Goal: Information Seeking & Learning: Learn about a topic

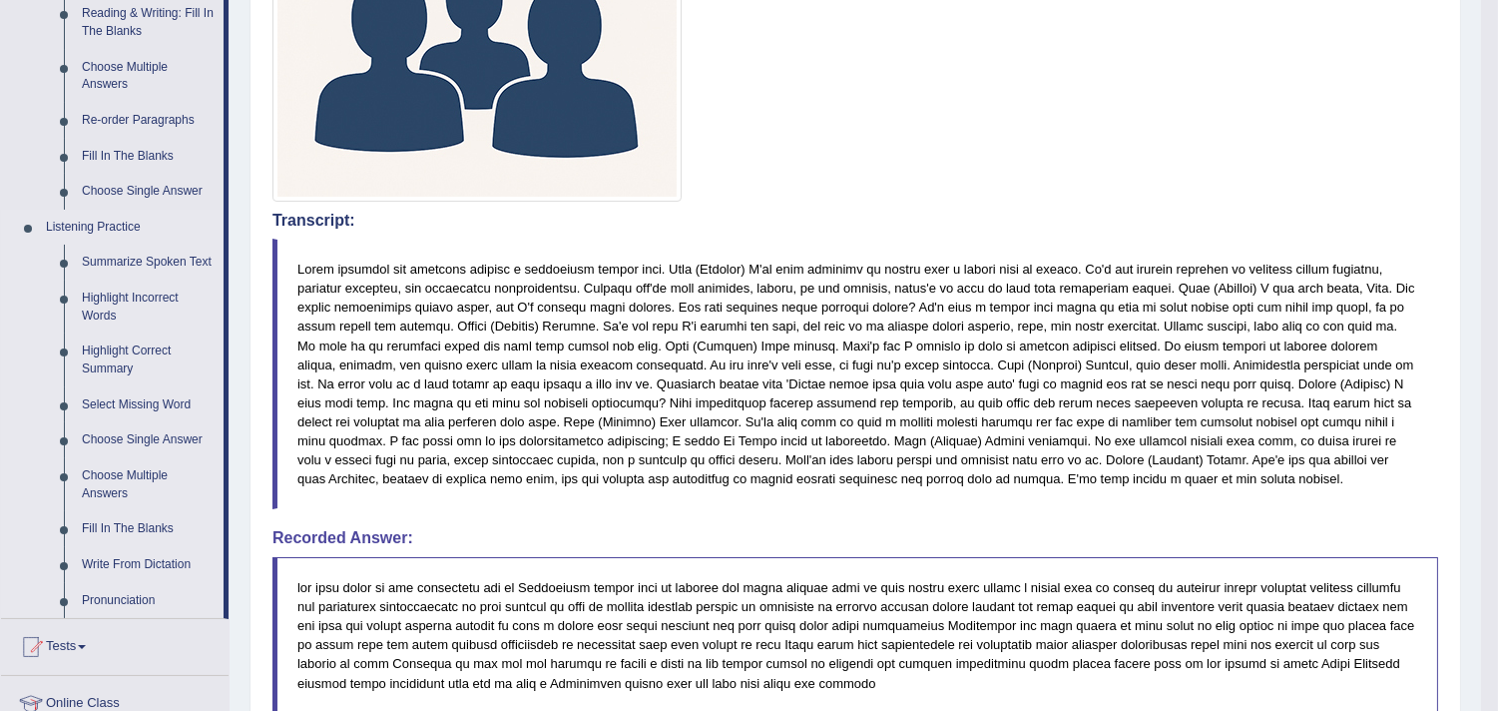
scroll to position [665, 0]
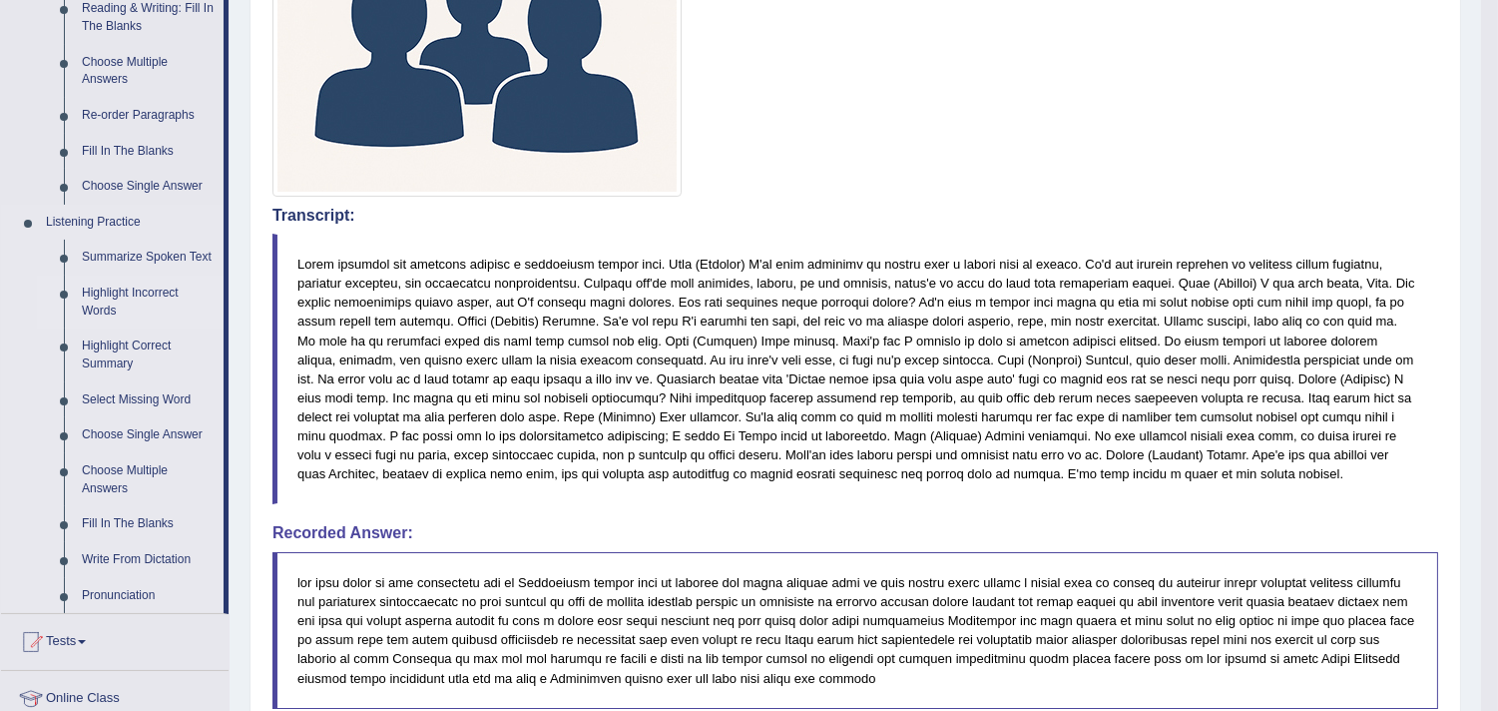
click at [110, 290] on link "Highlight Incorrect Words" at bounding box center [148, 302] width 151 height 53
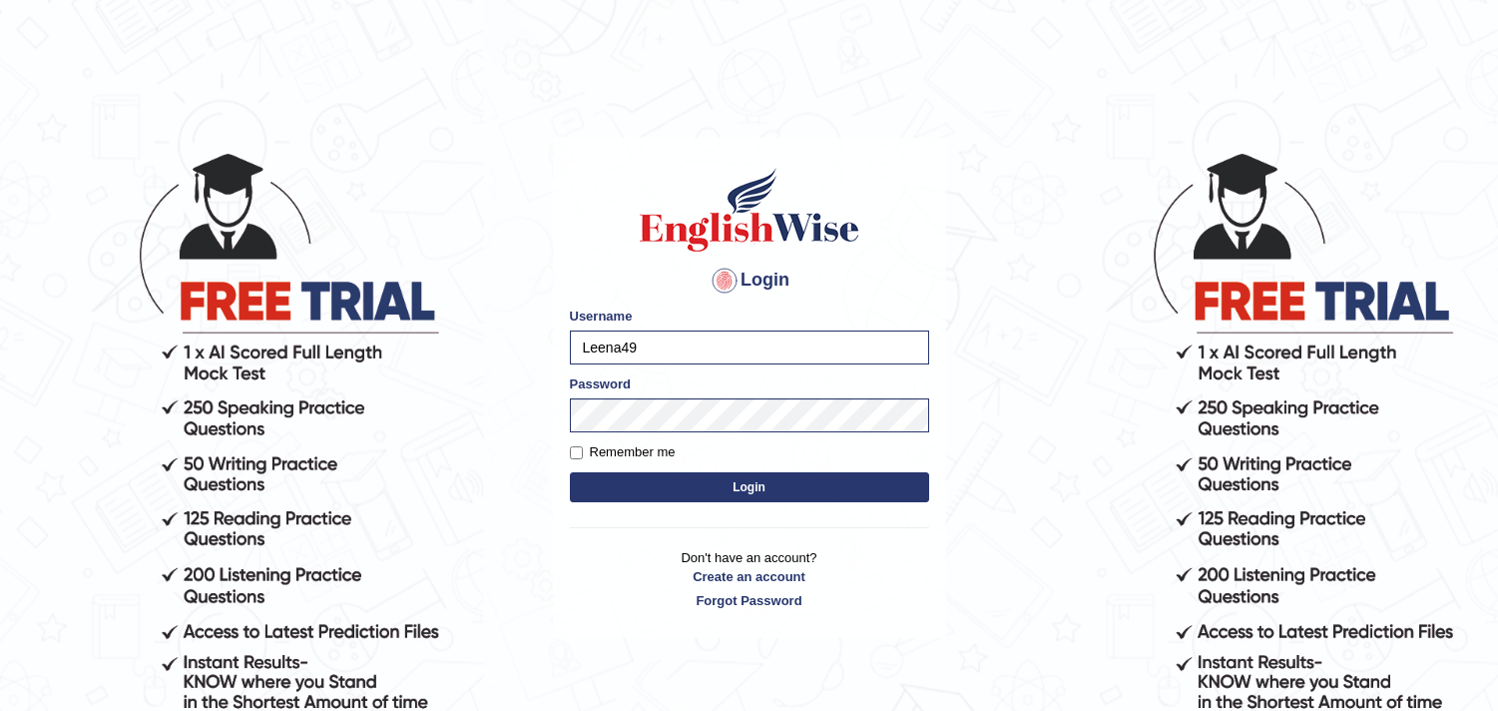
click at [692, 482] on button "Login" at bounding box center [749, 487] width 359 height 30
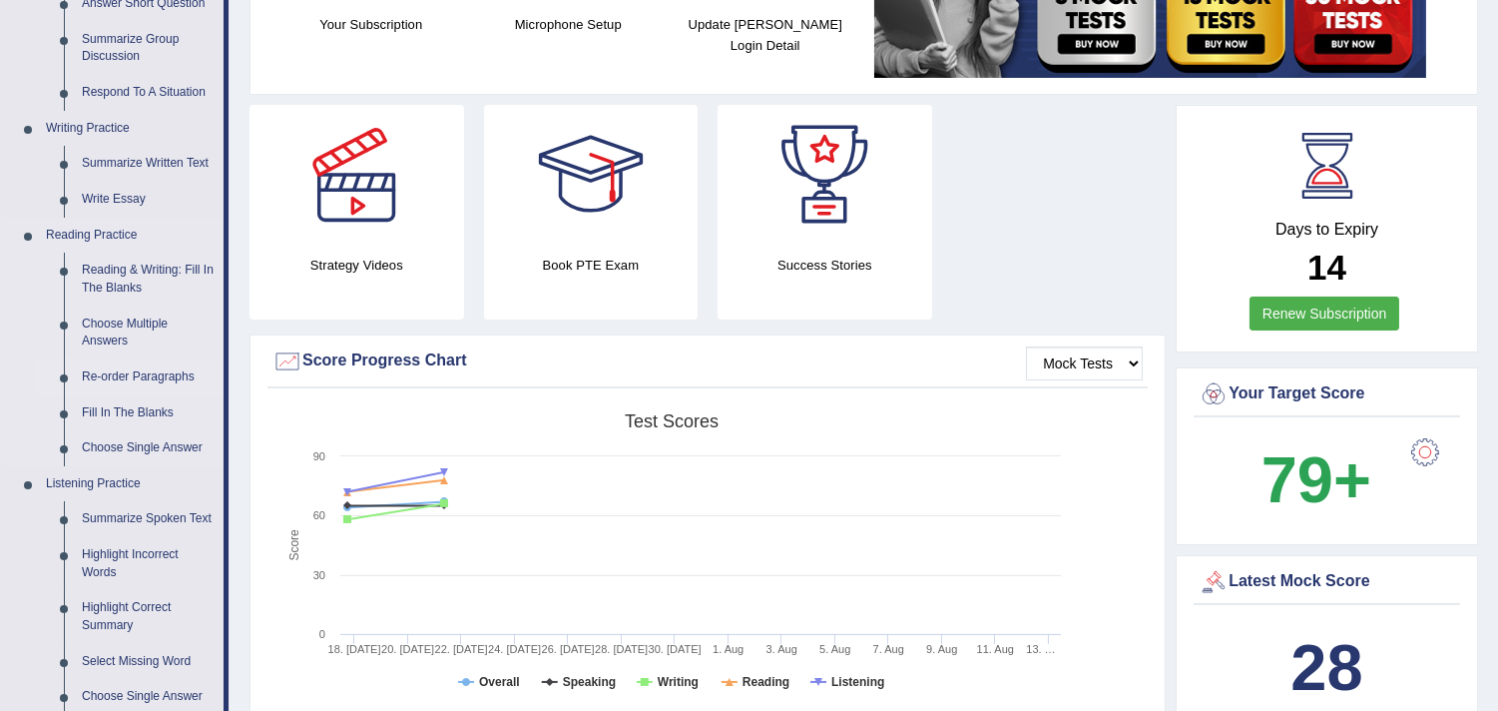
scroll to position [665, 0]
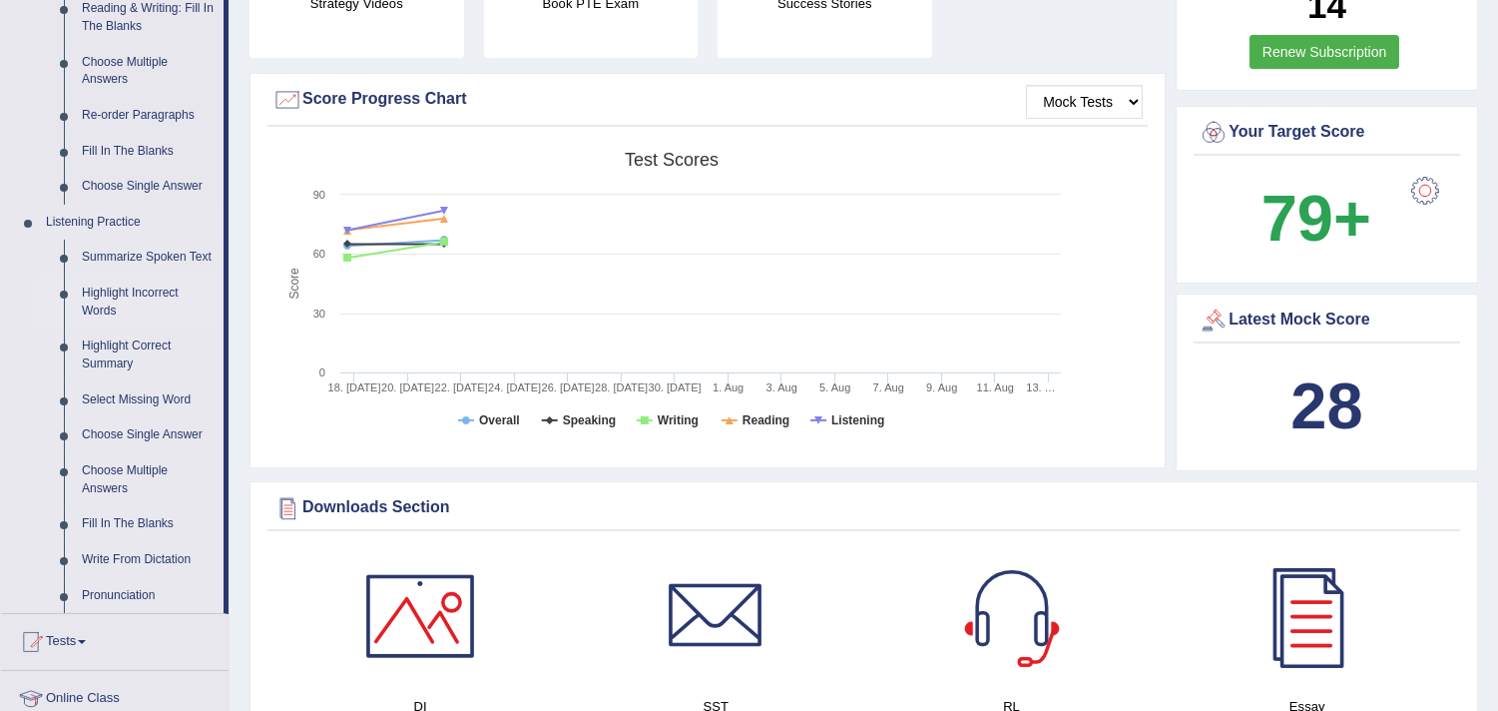
click at [141, 286] on link "Highlight Incorrect Words" at bounding box center [148, 302] width 151 height 53
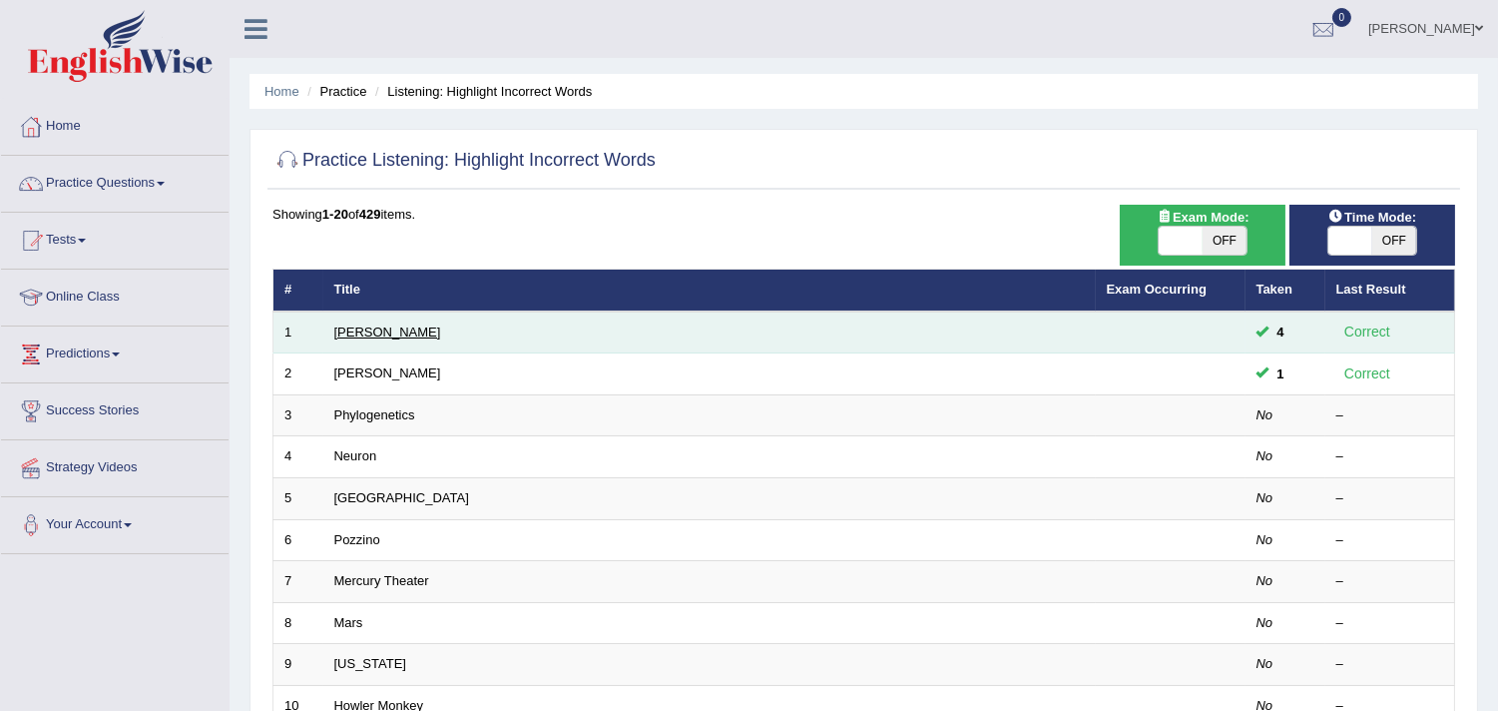
click at [345, 330] on link "Harold" at bounding box center [387, 331] width 107 height 15
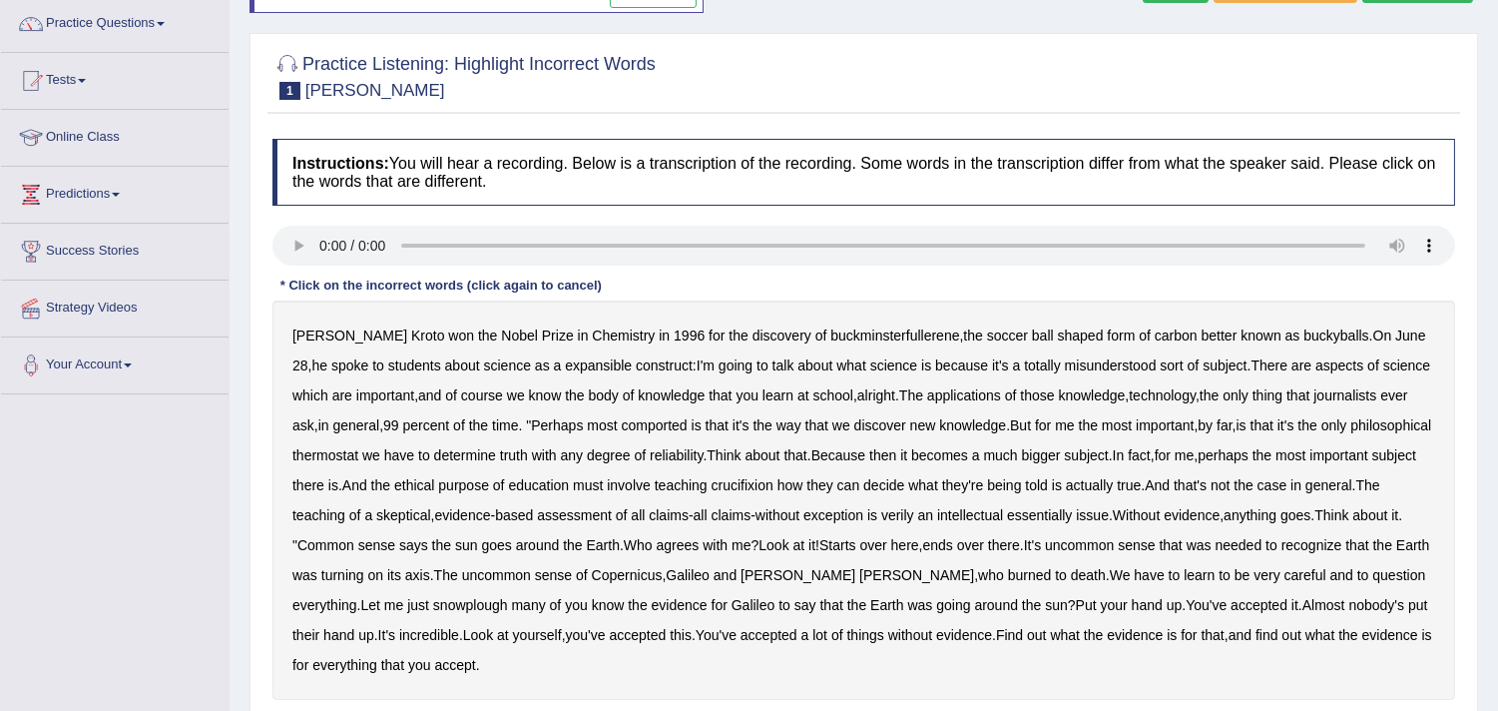
scroll to position [111, 0]
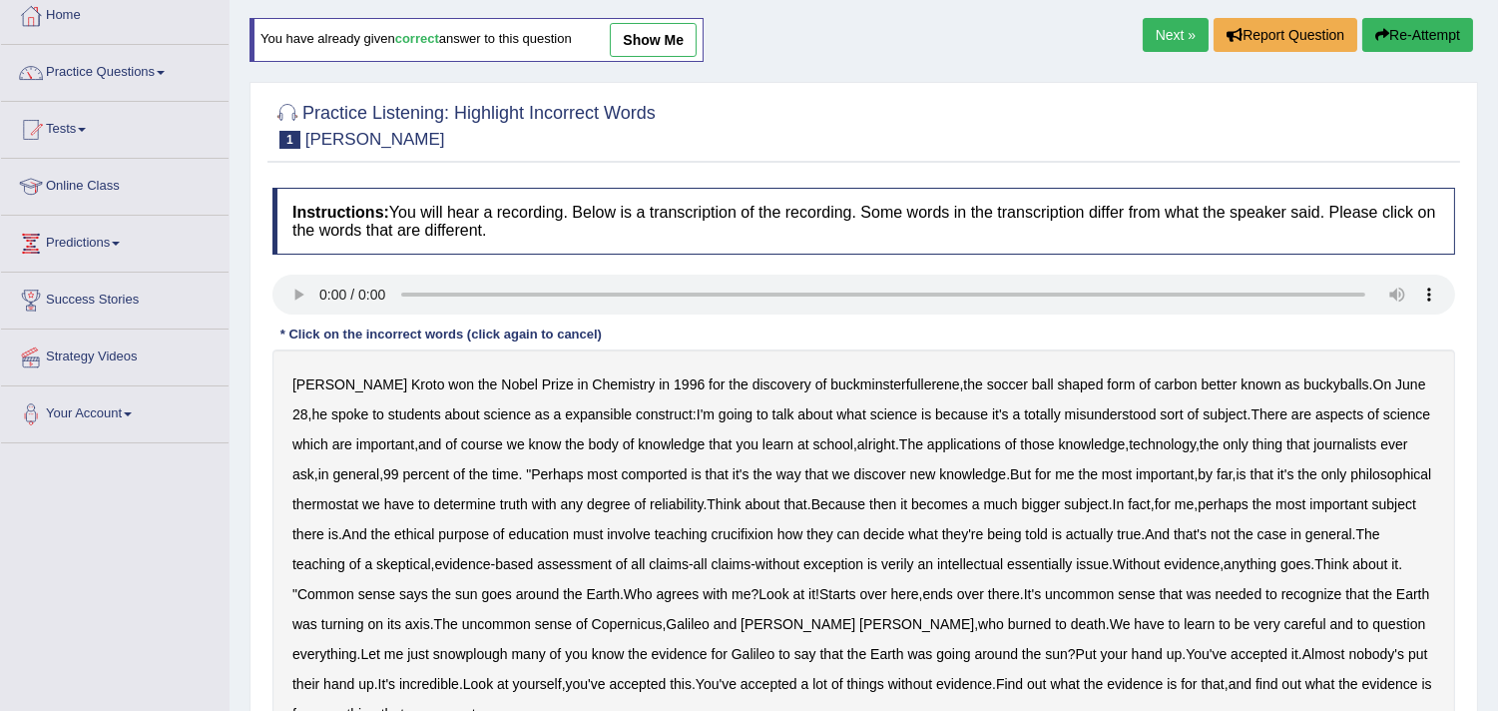
click at [572, 414] on b "expansible" at bounding box center [598, 414] width 67 height 16
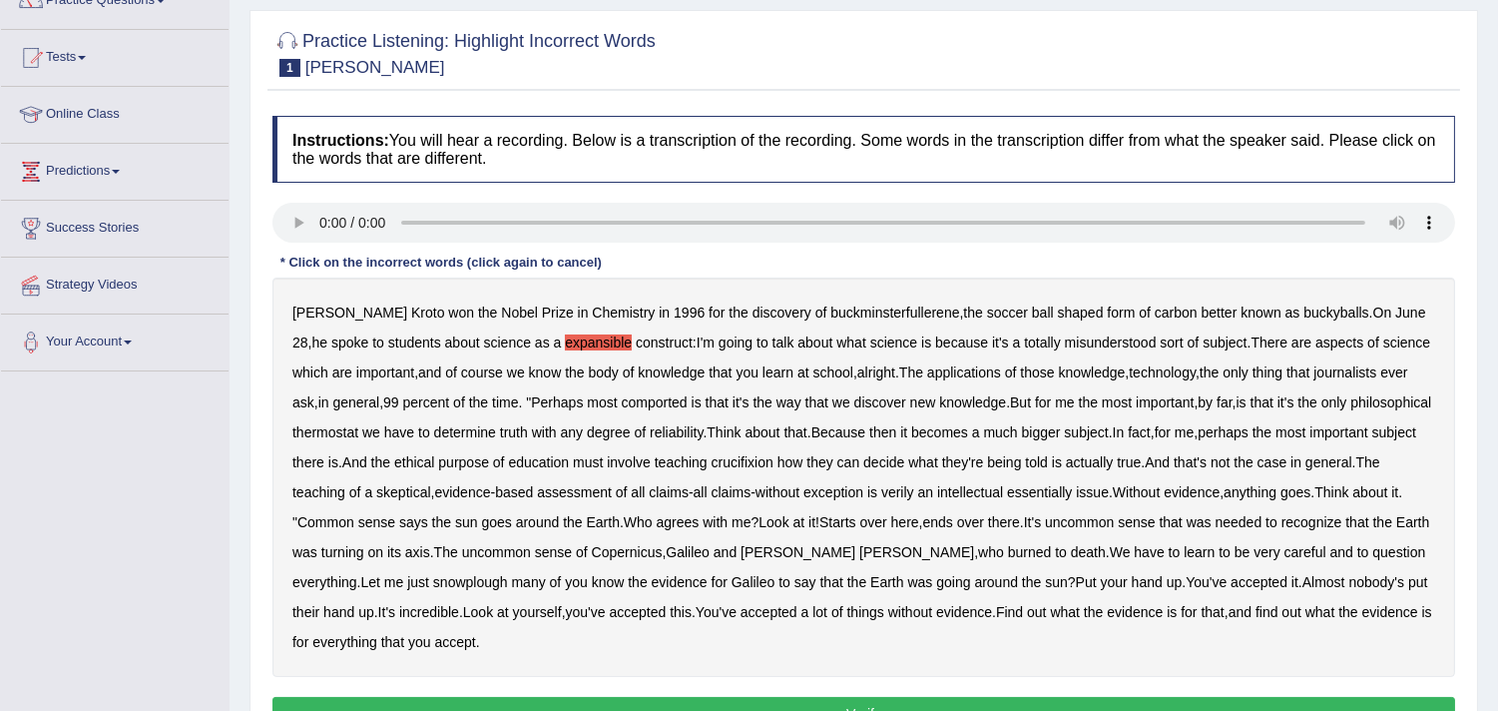
scroll to position [222, 0]
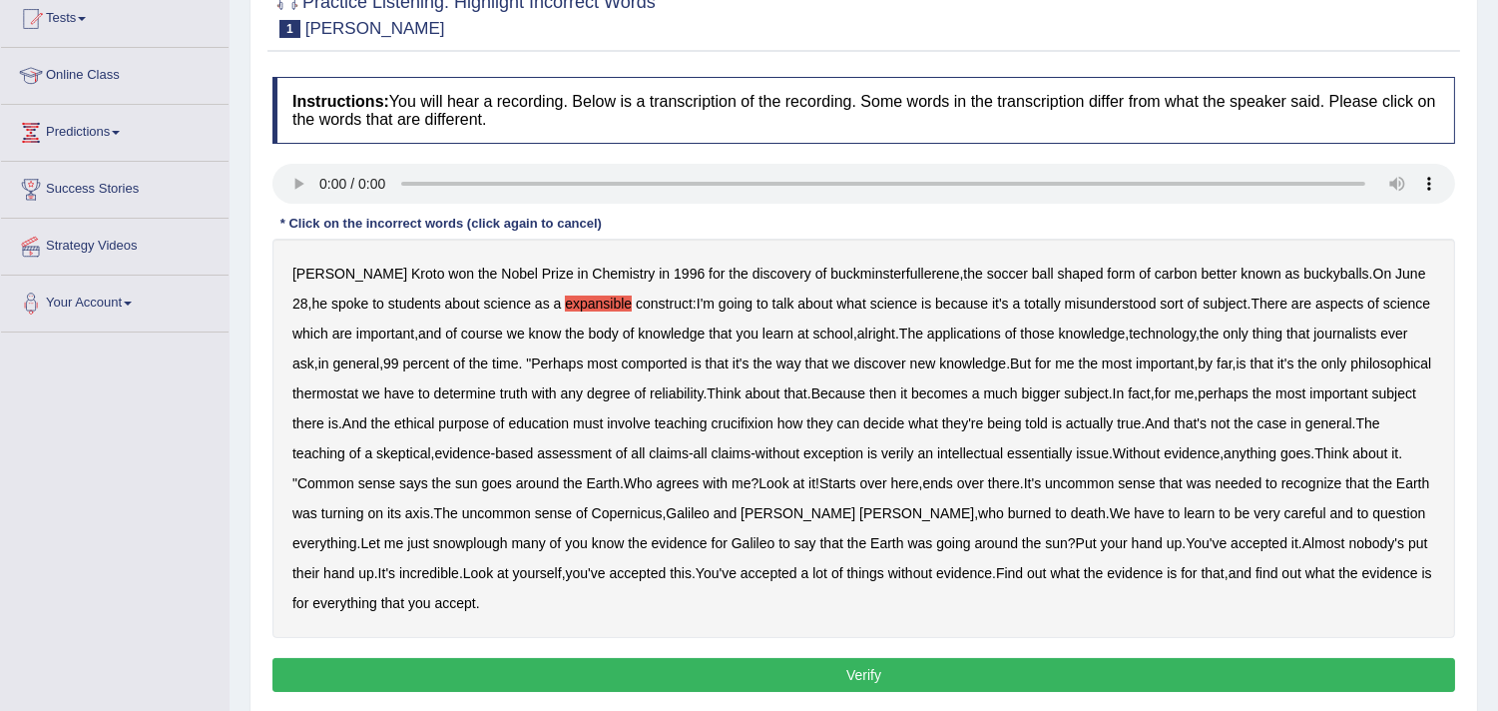
click at [652, 359] on b "comported" at bounding box center [655, 363] width 66 height 16
click at [358, 391] on b "thermostat" at bounding box center [325, 393] width 66 height 16
click at [774, 415] on b "crucifixion" at bounding box center [743, 423] width 62 height 16
click at [914, 452] on b "verily" at bounding box center [897, 453] width 33 height 16
click at [1072, 453] on b "essentially" at bounding box center [1039, 453] width 65 height 16
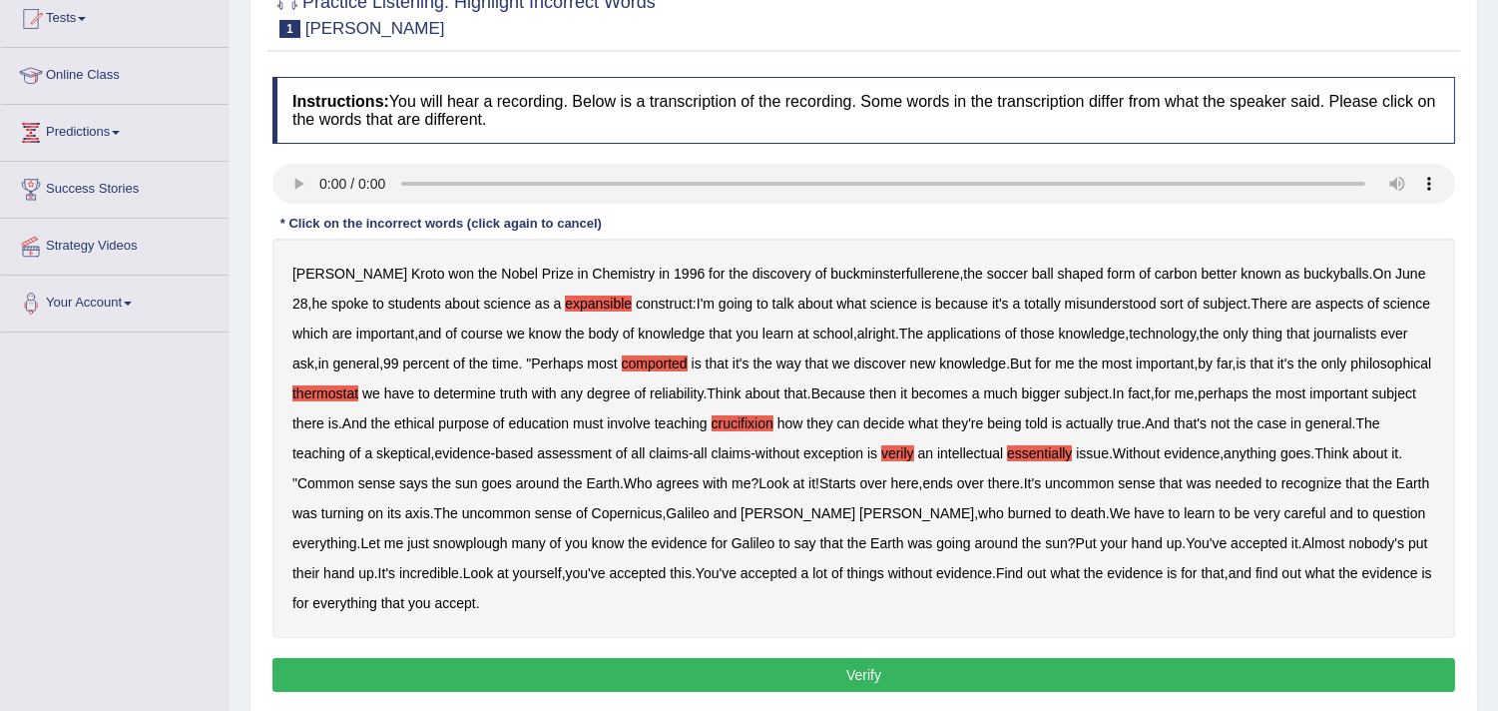
click at [508, 542] on b "snowplough" at bounding box center [470, 543] width 75 height 16
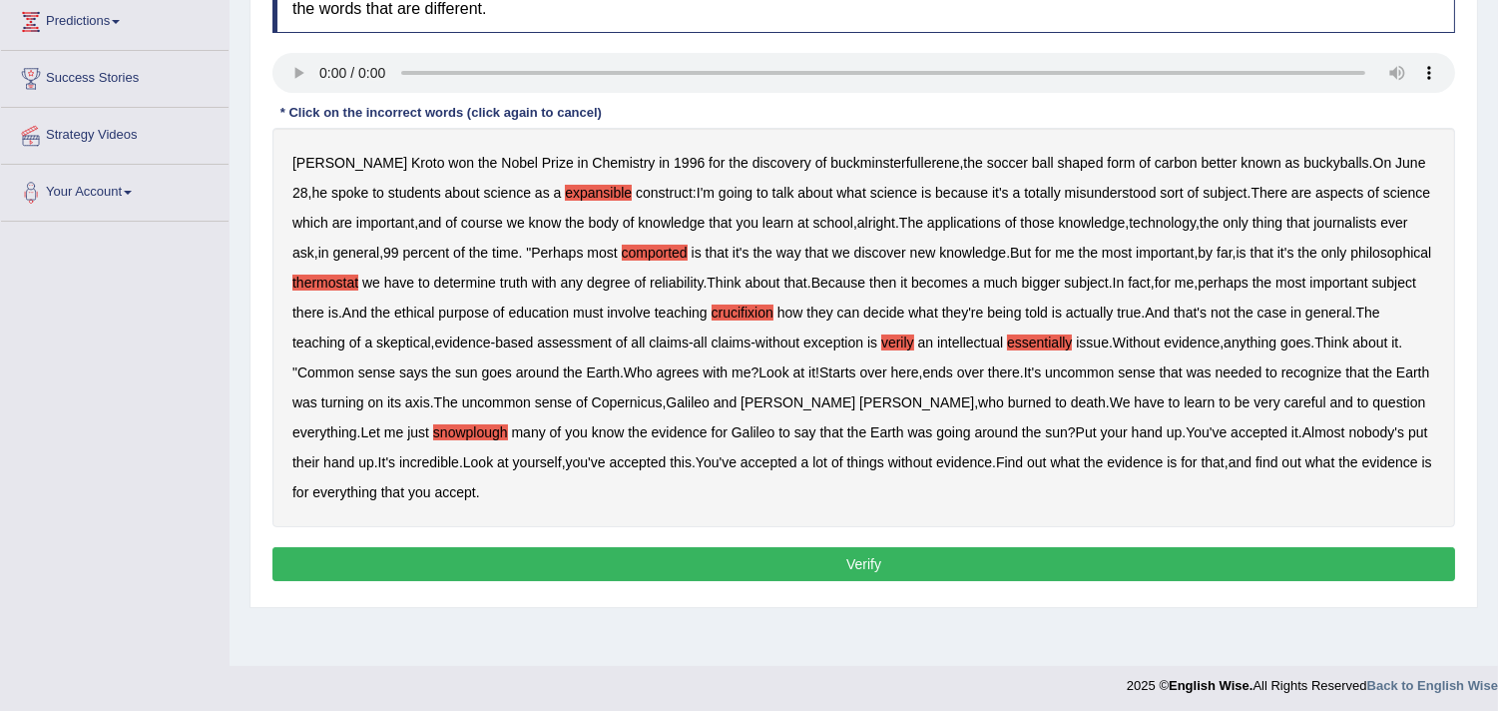
click at [876, 557] on button "Verify" at bounding box center [864, 564] width 1183 height 34
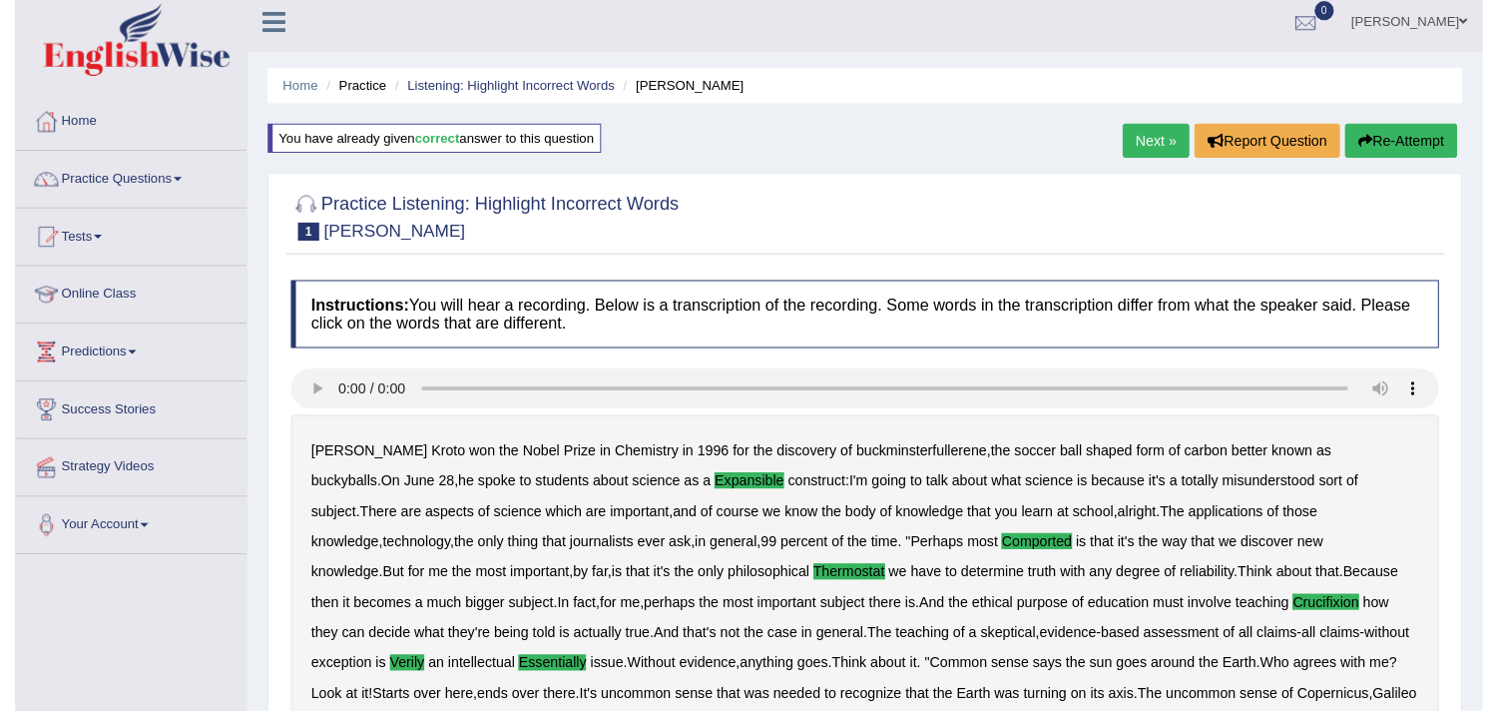
scroll to position [0, 0]
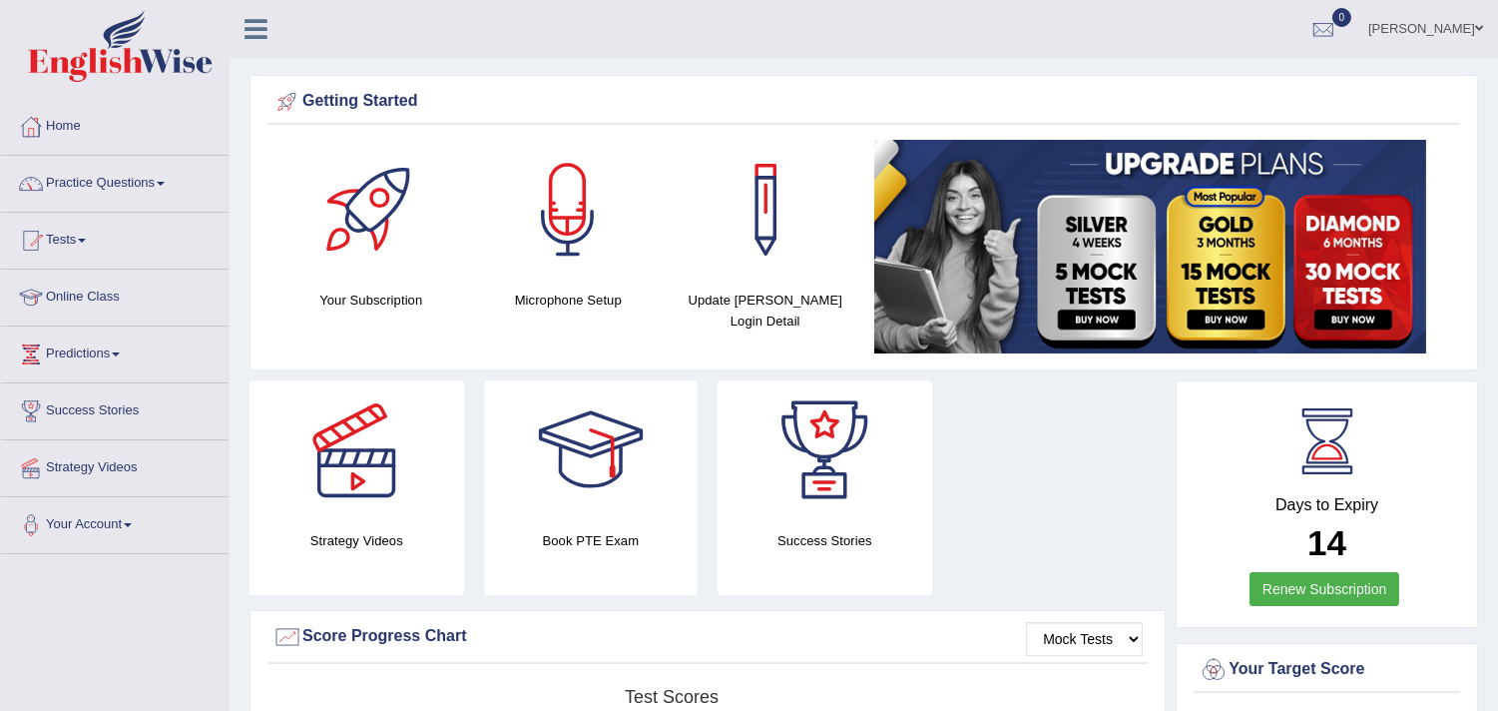
click at [135, 184] on link "Practice Questions" at bounding box center [115, 181] width 228 height 50
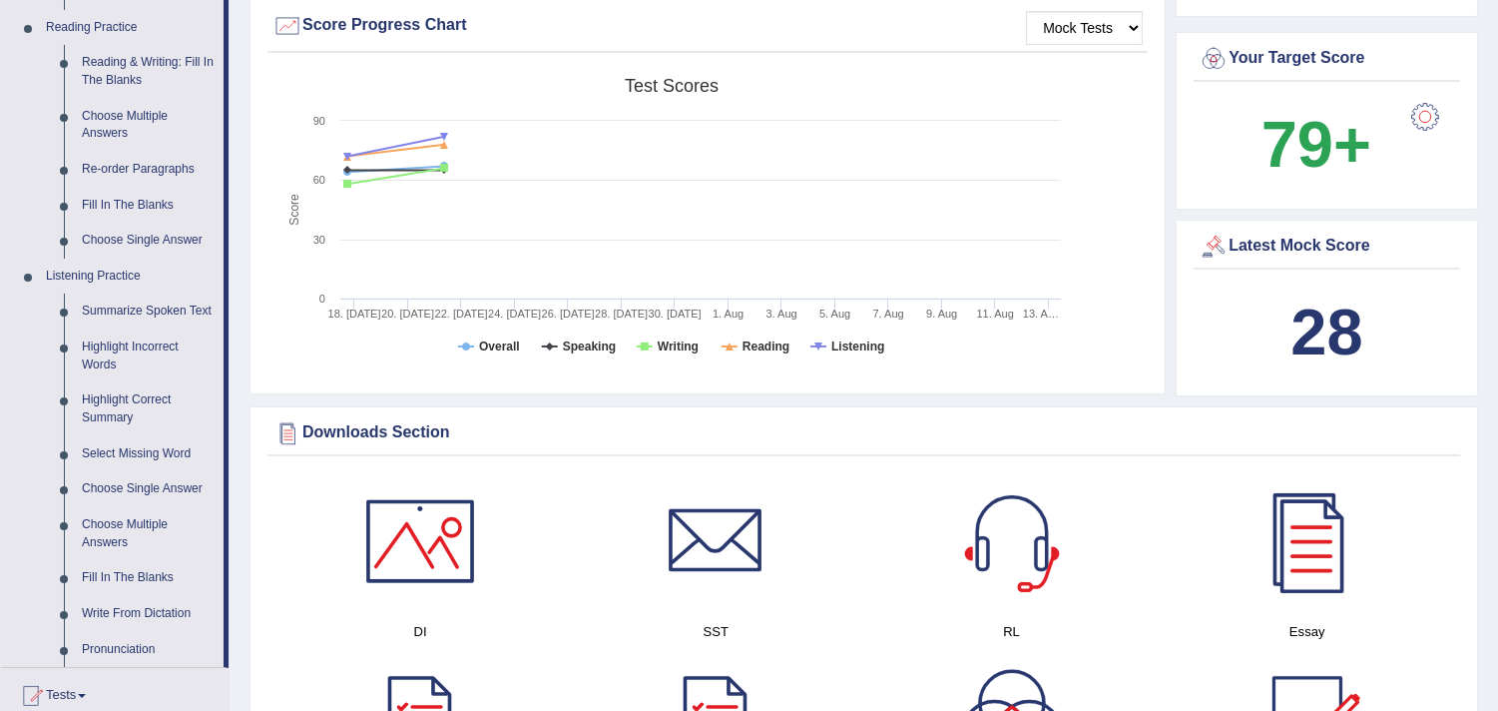
scroll to position [665, 0]
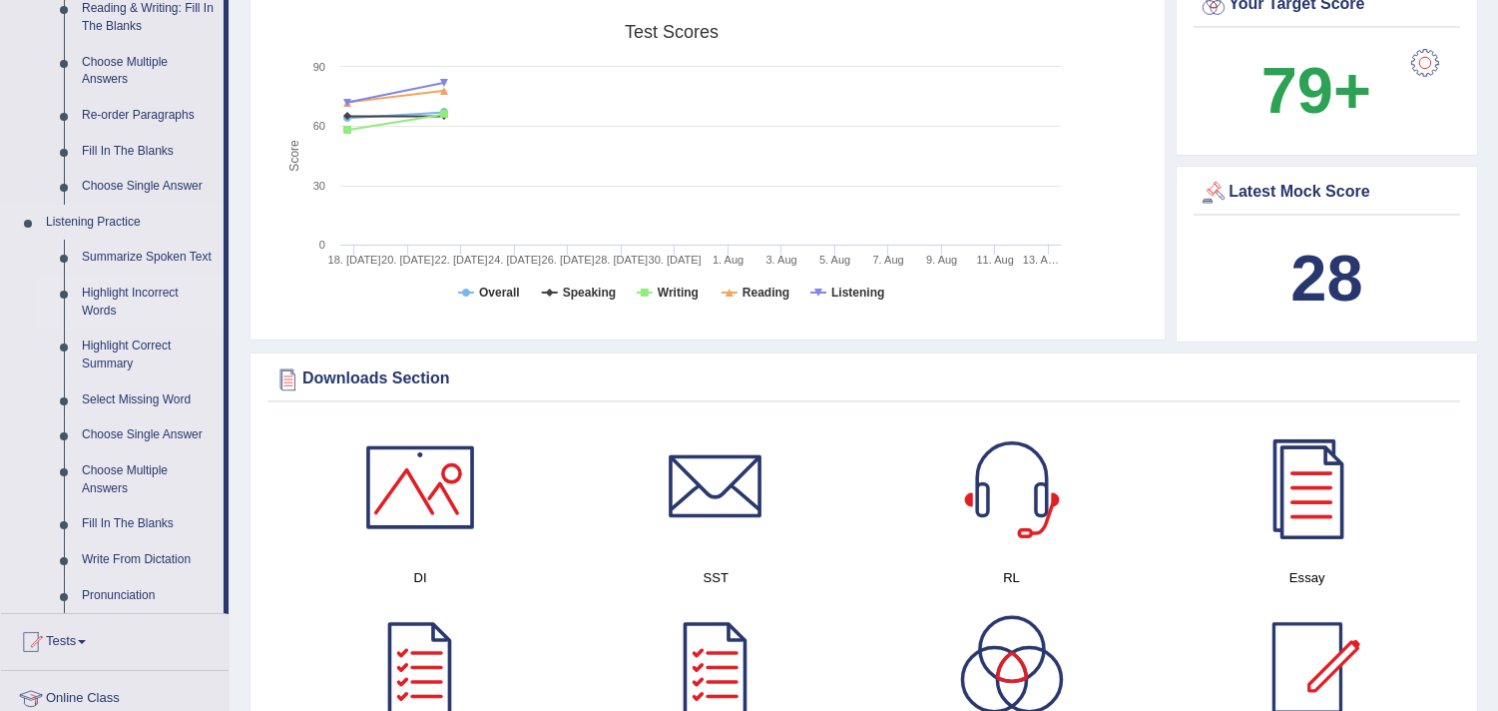
click at [126, 291] on link "Highlight Incorrect Words" at bounding box center [148, 302] width 151 height 53
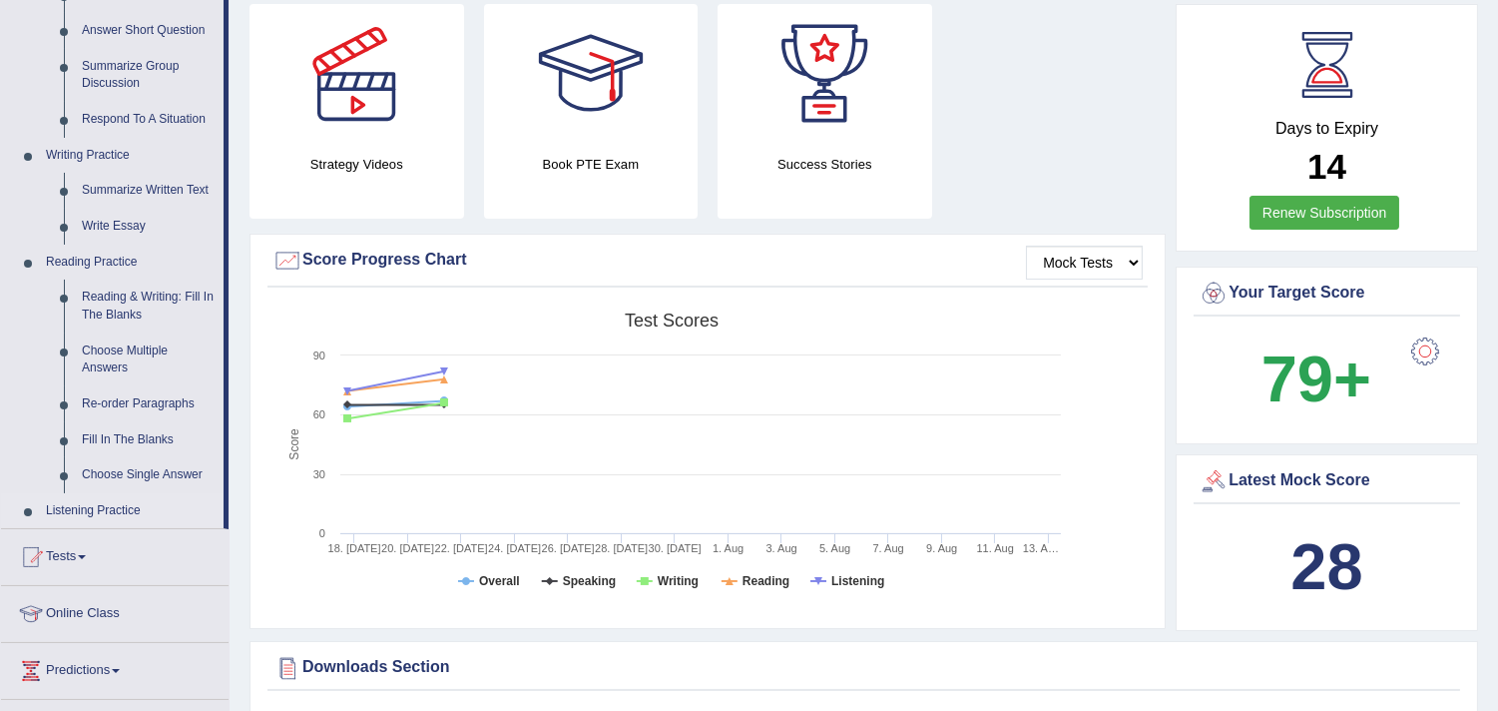
scroll to position [1060, 0]
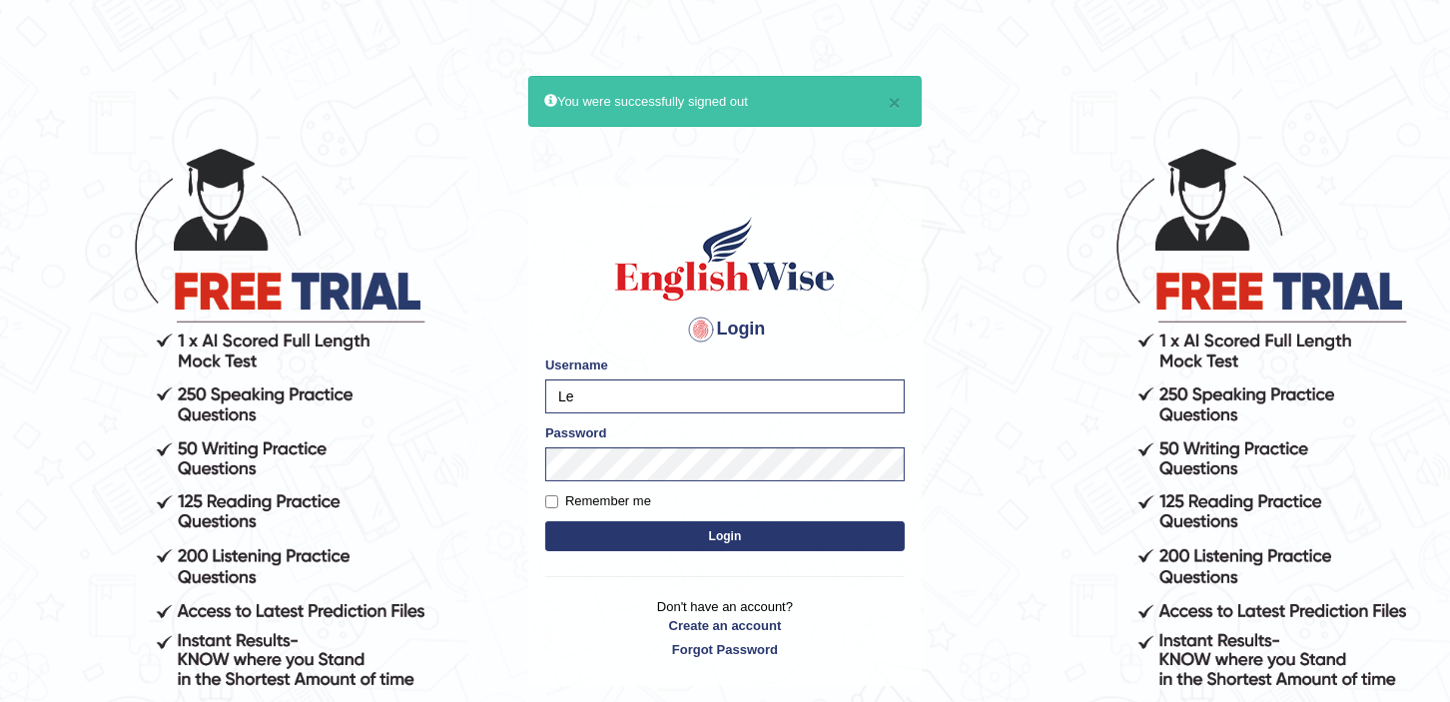
type input "L"
type input "Khenrab"
click at [552, 495] on input "Remember me" at bounding box center [551, 501] width 13 height 13
checkbox input "true"
click at [600, 525] on button "Login" at bounding box center [724, 536] width 359 height 30
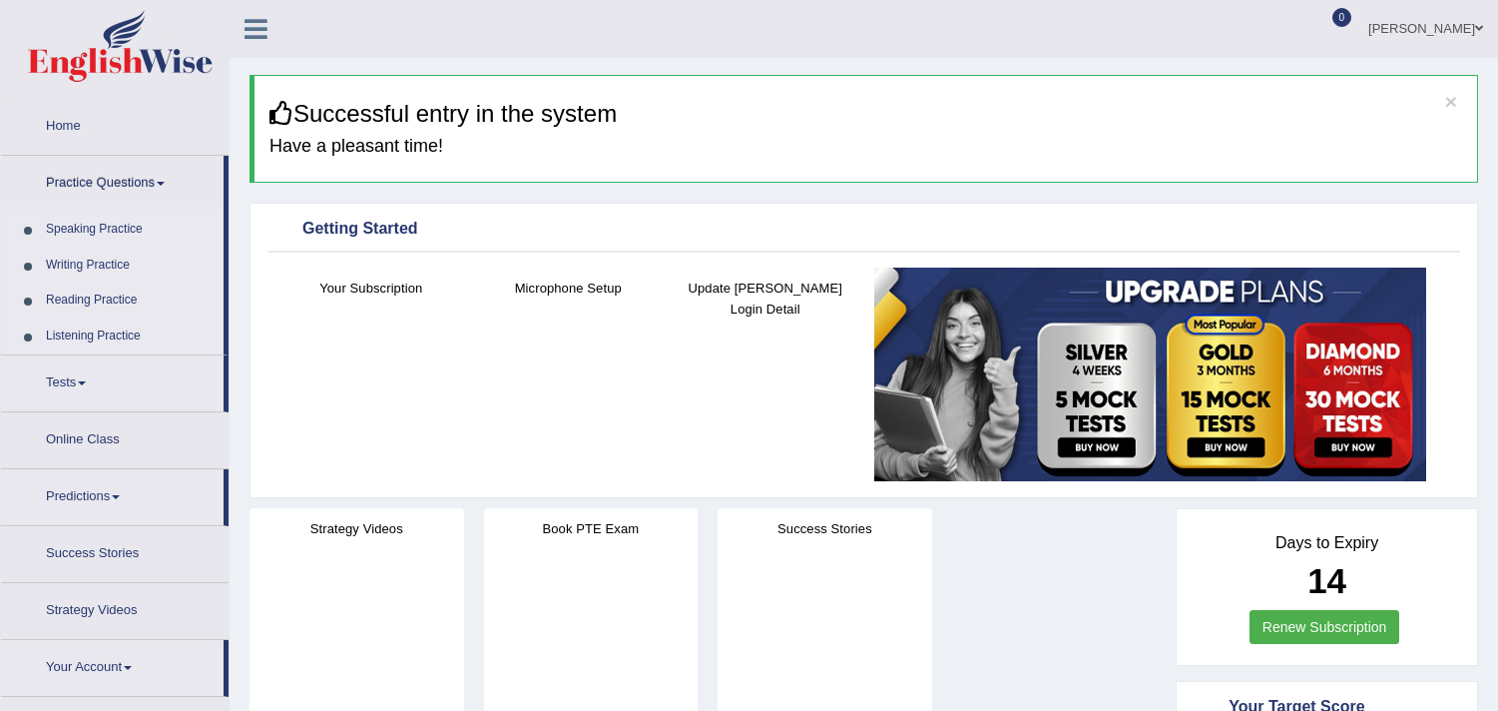
click at [91, 324] on link "Listening Practice" at bounding box center [130, 336] width 187 height 36
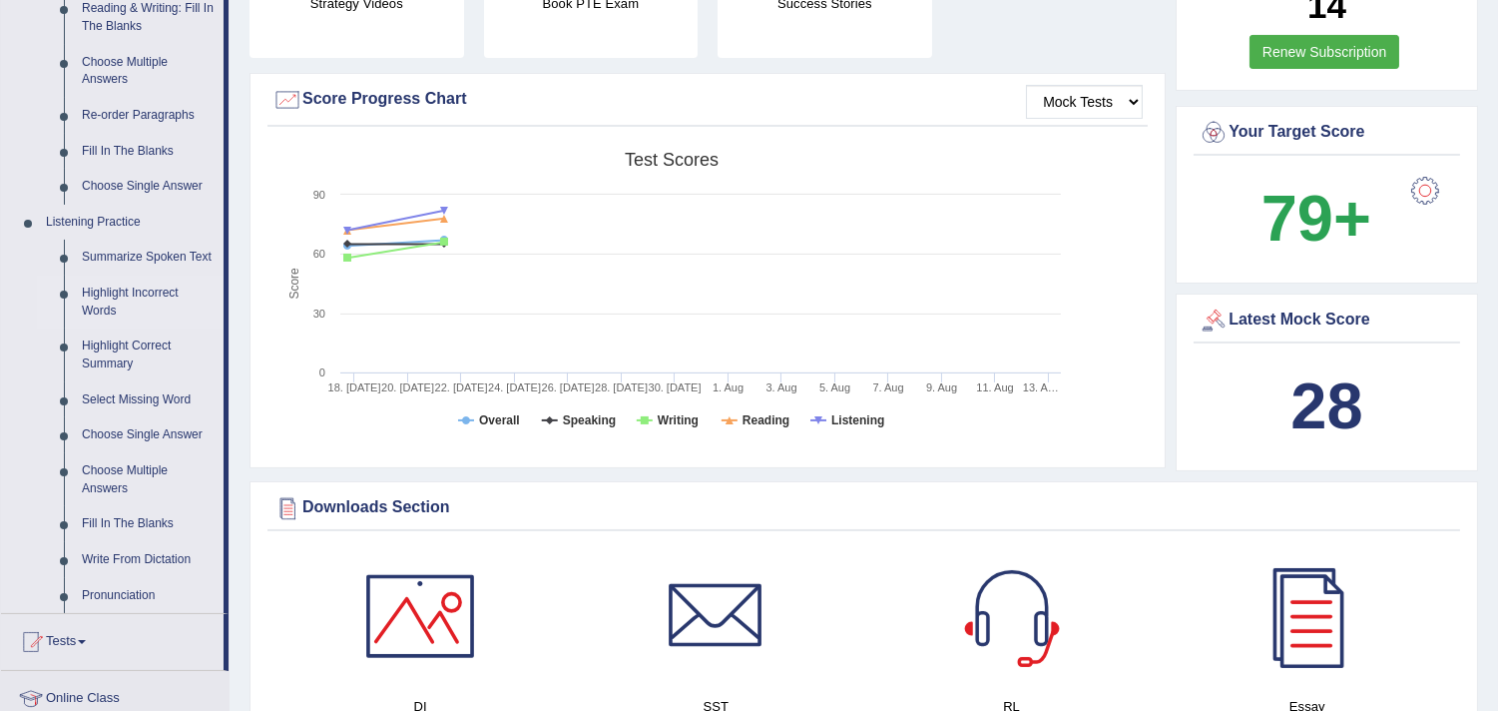
click at [110, 303] on link "Highlight Incorrect Words" at bounding box center [148, 302] width 151 height 53
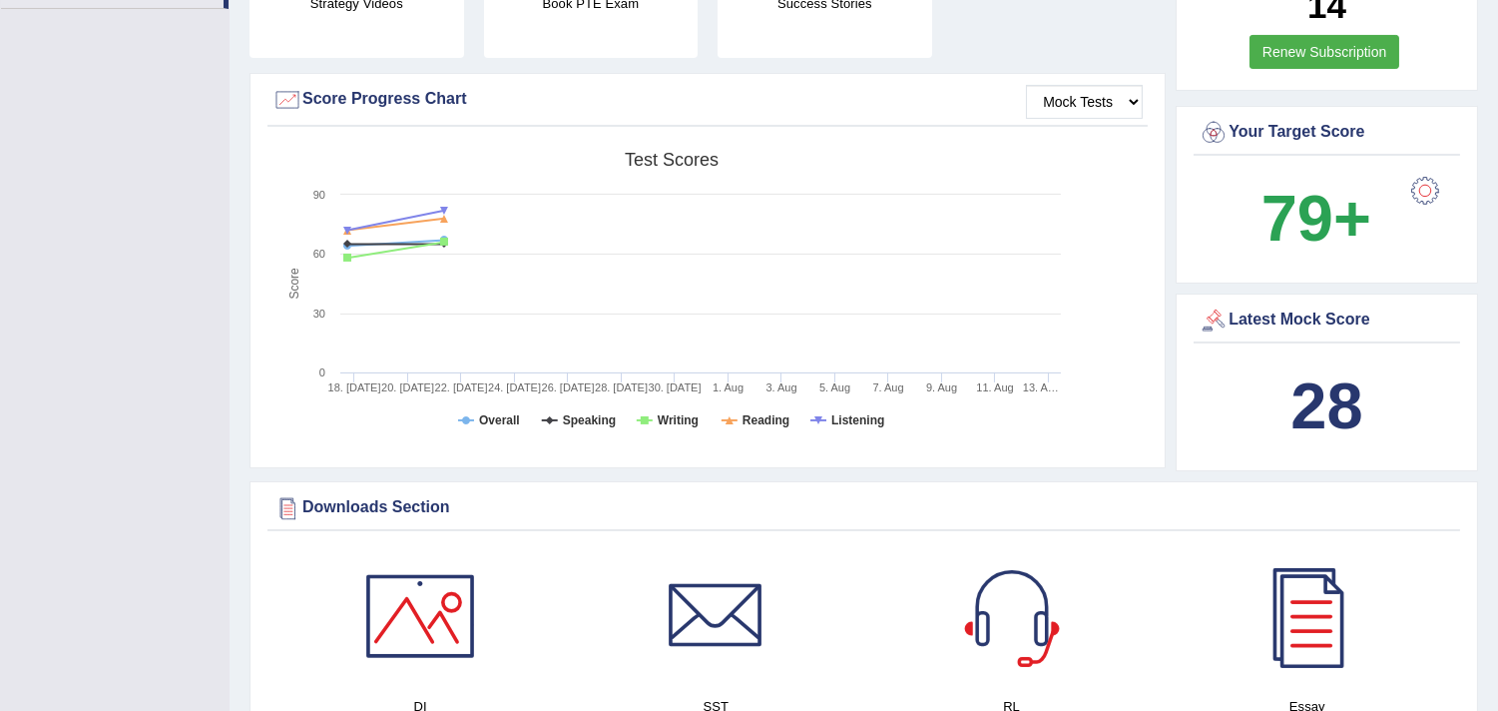
scroll to position [861, 0]
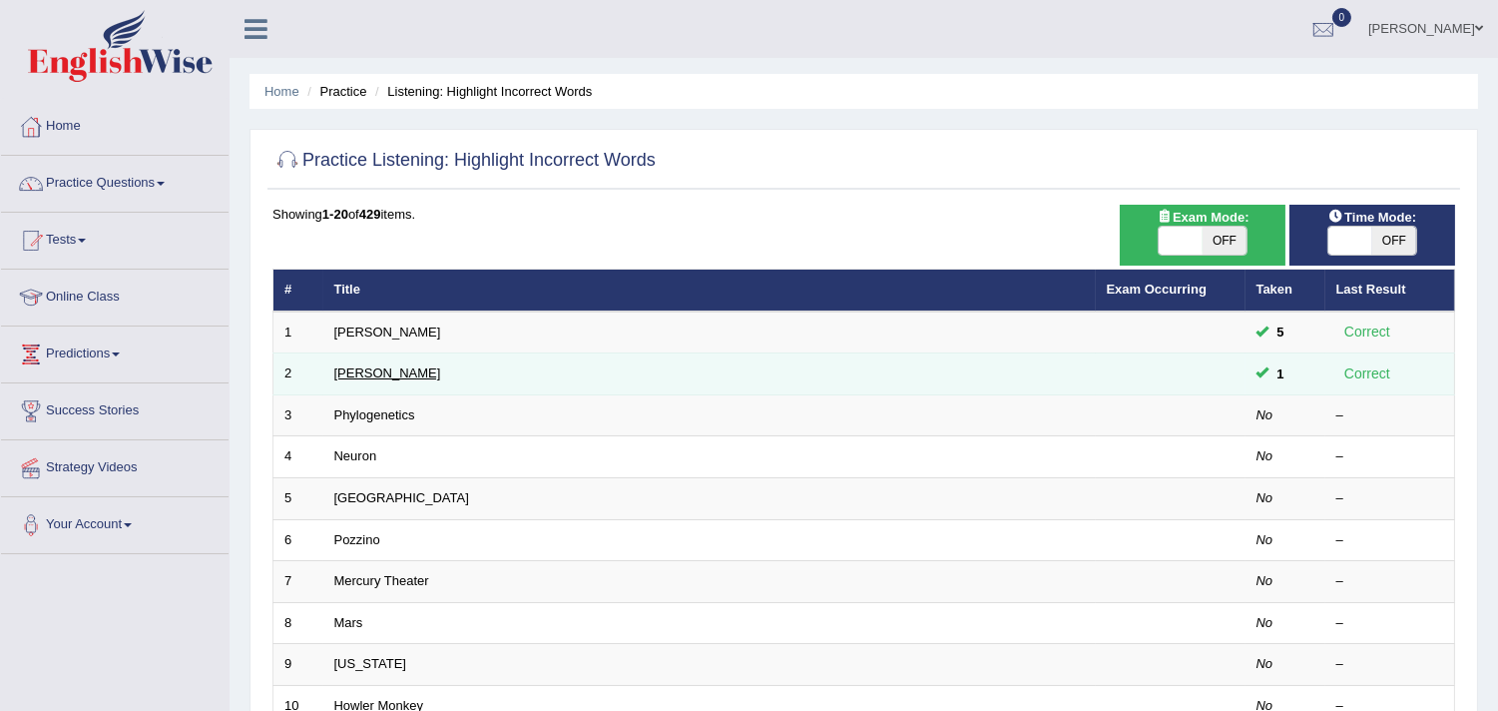
click at [366, 366] on link "Kathleen" at bounding box center [387, 372] width 107 height 15
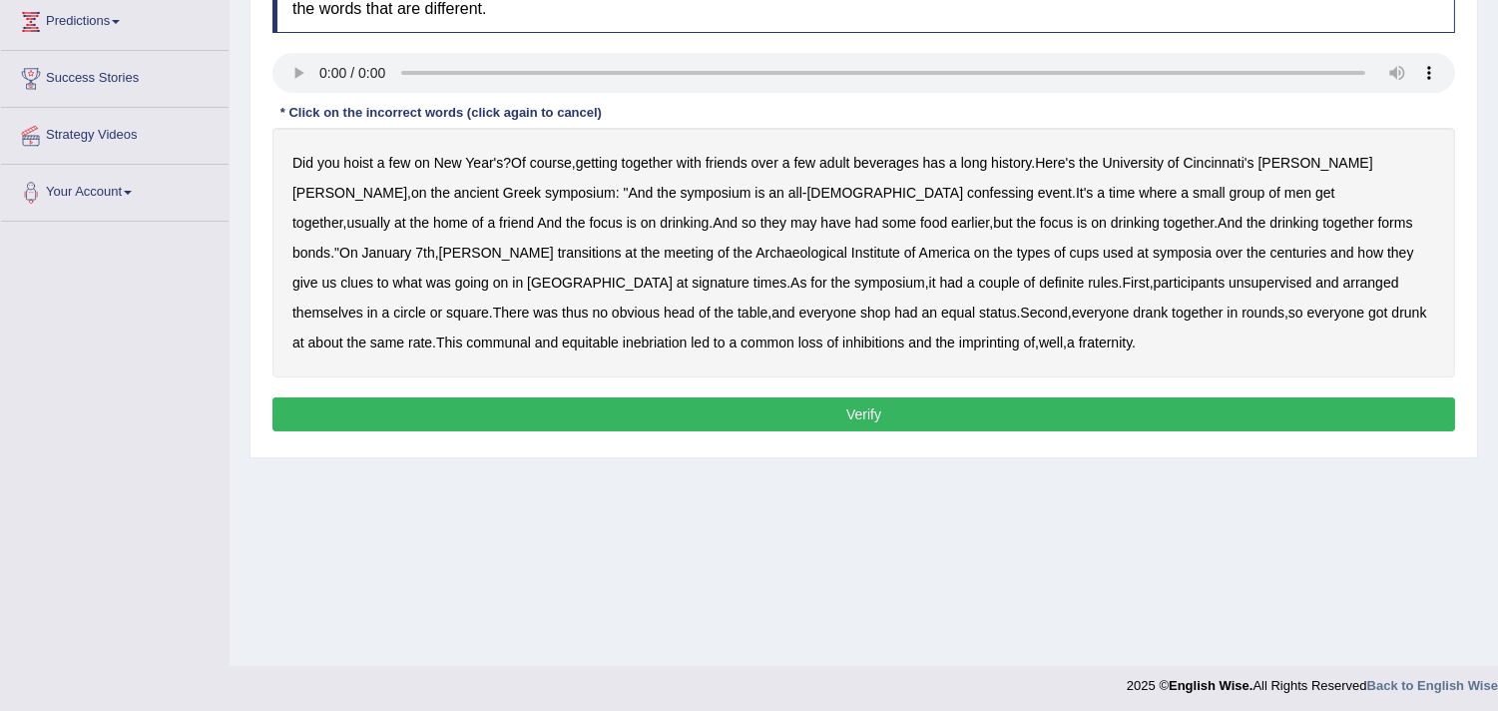
scroll to position [336, 0]
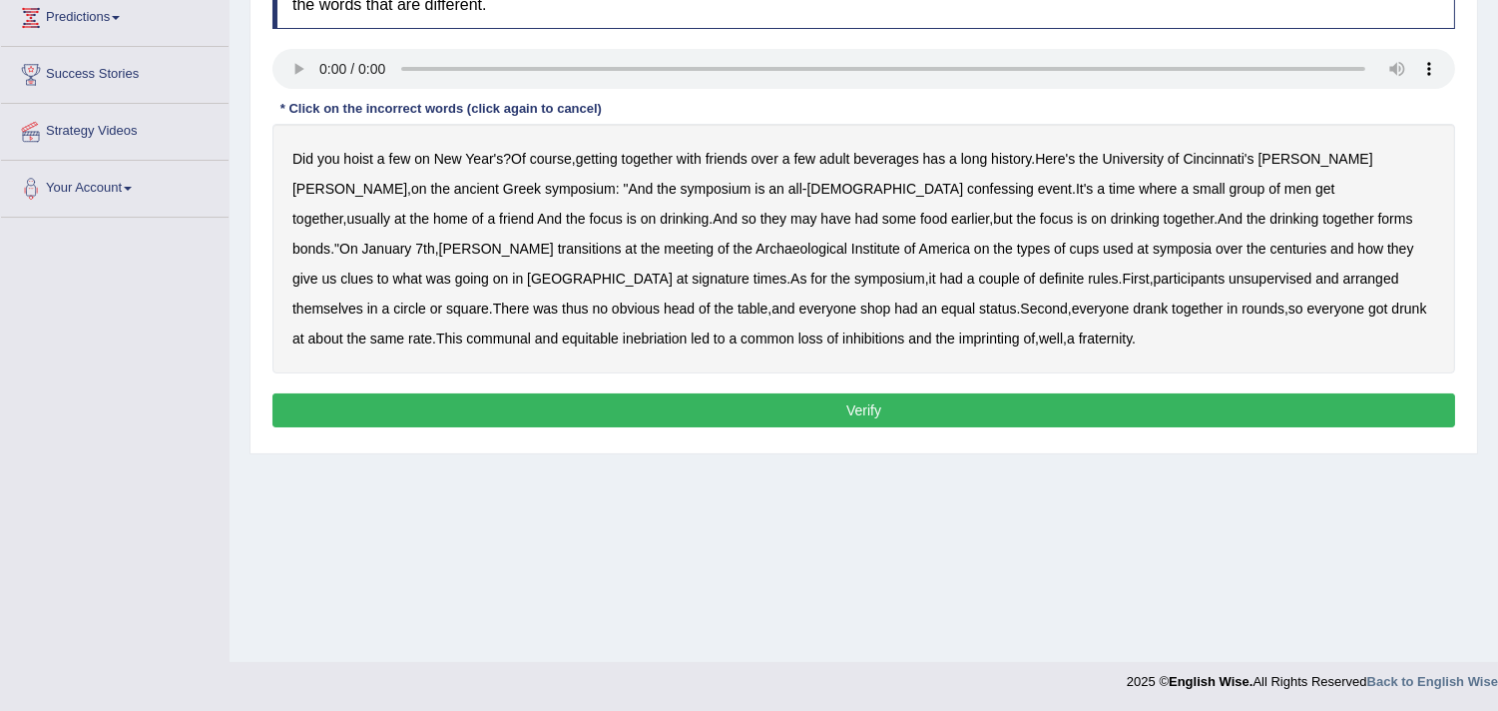
click at [967, 182] on b "confessing" at bounding box center [1000, 189] width 67 height 16
click at [750, 271] on b "signature" at bounding box center [721, 279] width 58 height 16
click at [861, 305] on b "shop" at bounding box center [876, 308] width 30 height 16
click at [959, 331] on b "imprinting" at bounding box center [989, 338] width 61 height 16
click at [690, 396] on button "Verify" at bounding box center [864, 410] width 1183 height 34
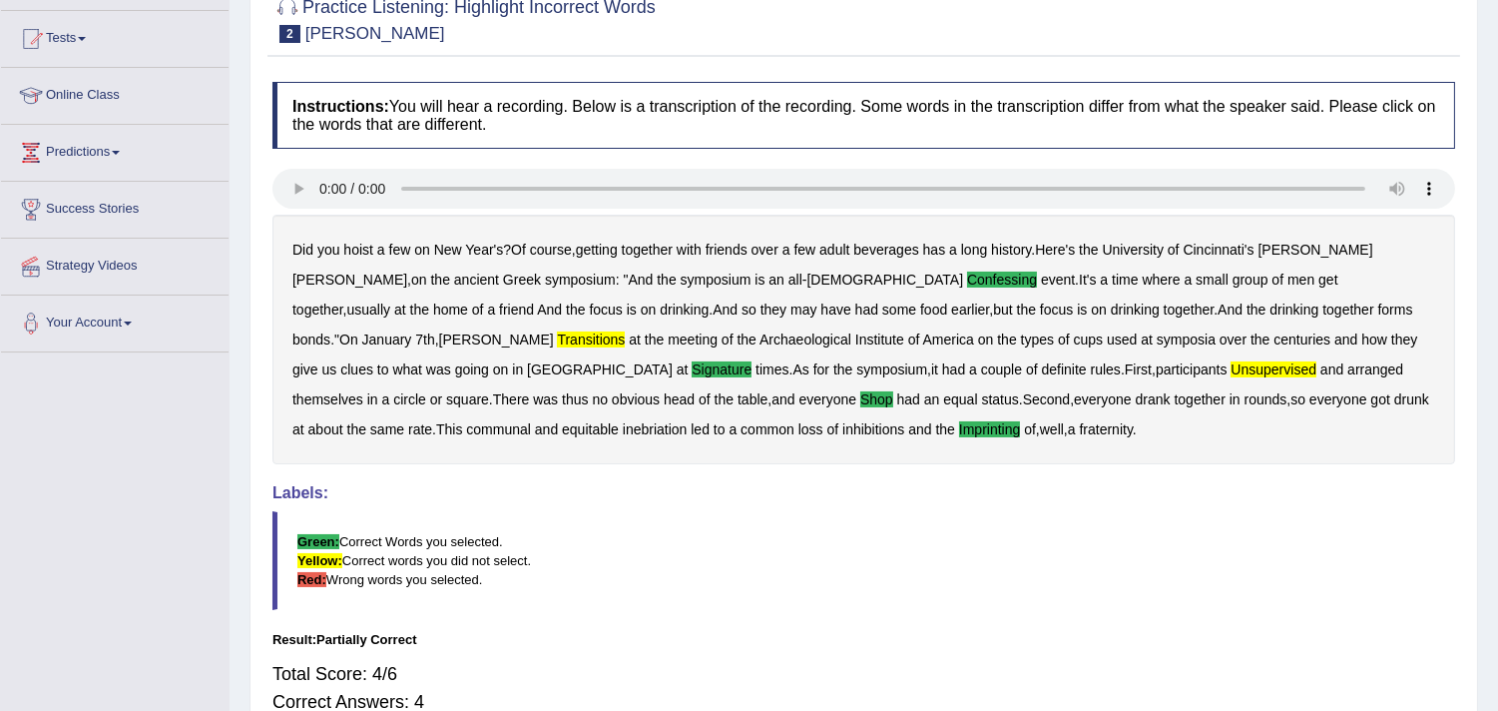
scroll to position [115, 0]
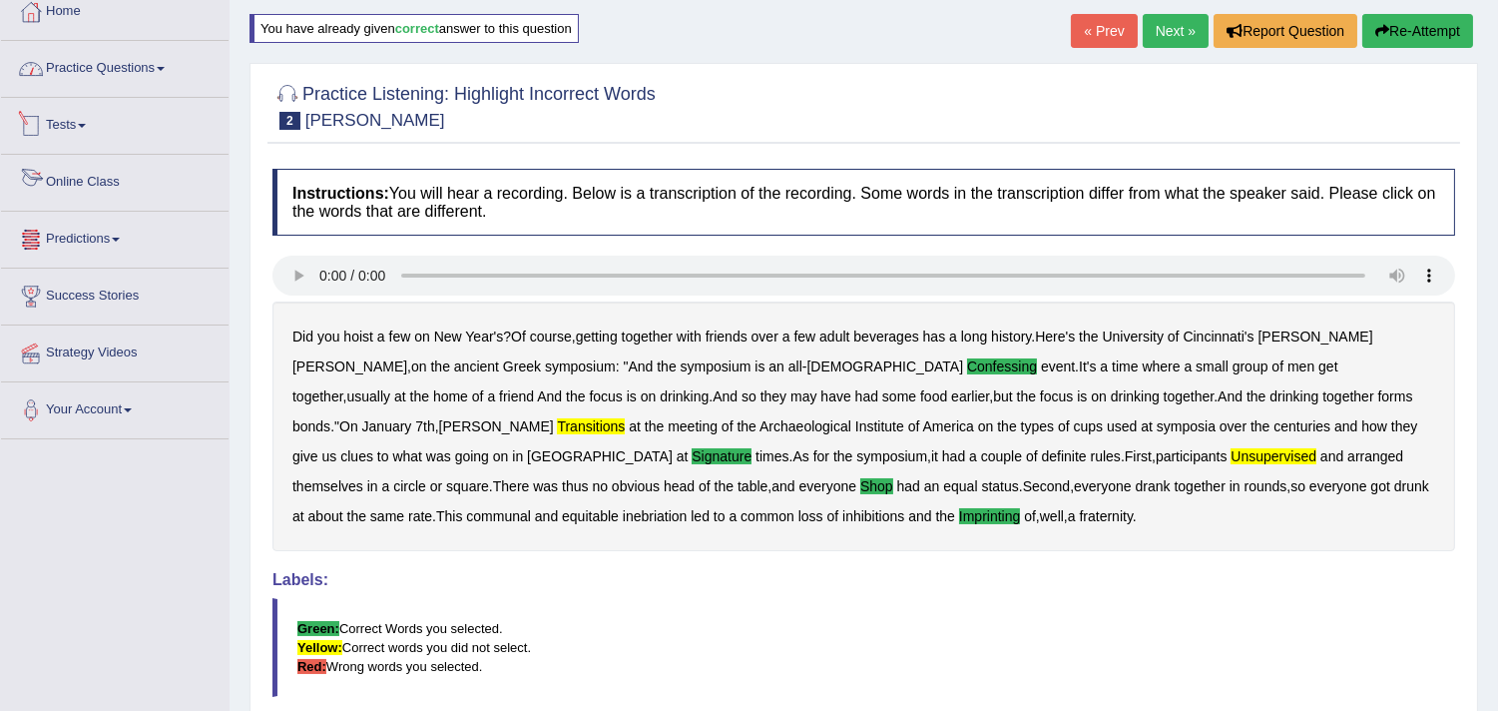
click at [117, 54] on link "Practice Questions" at bounding box center [115, 66] width 228 height 50
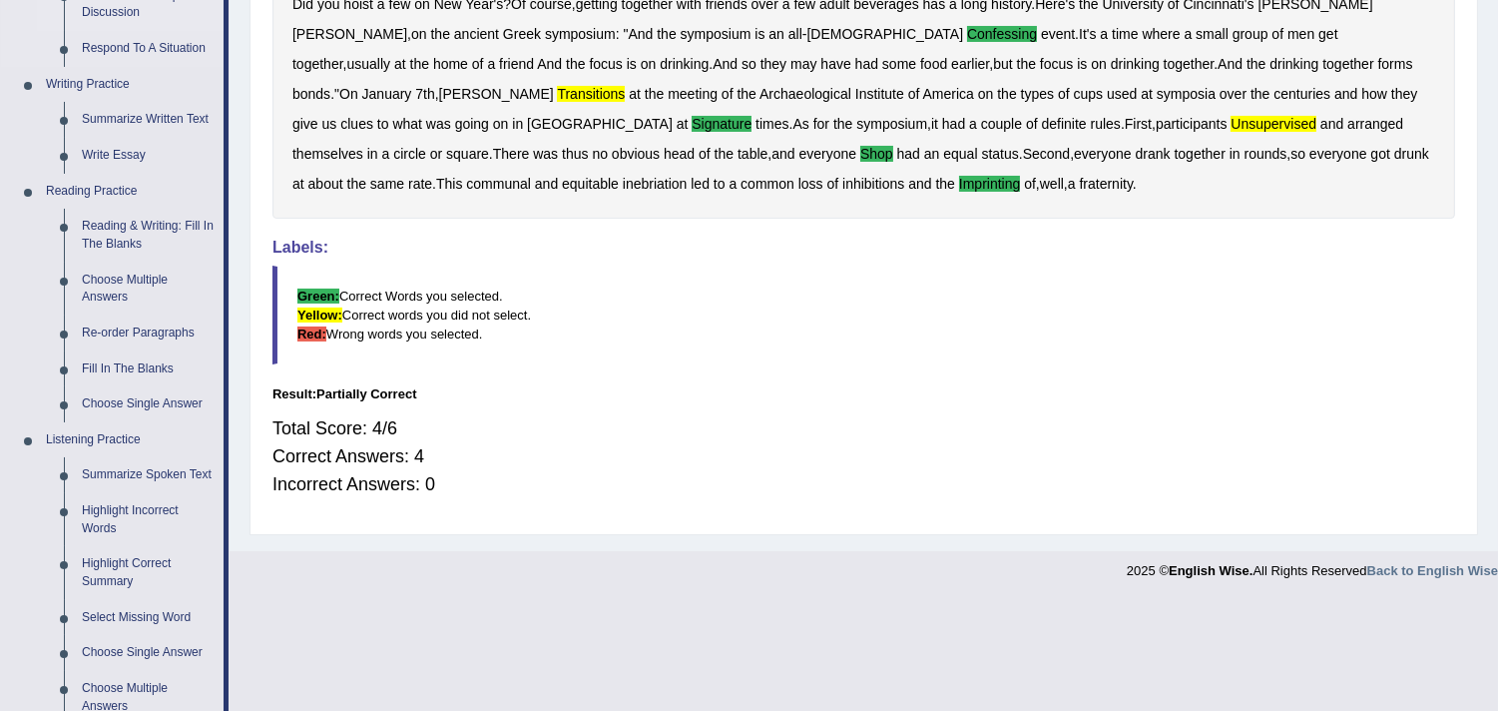
scroll to position [559, 0]
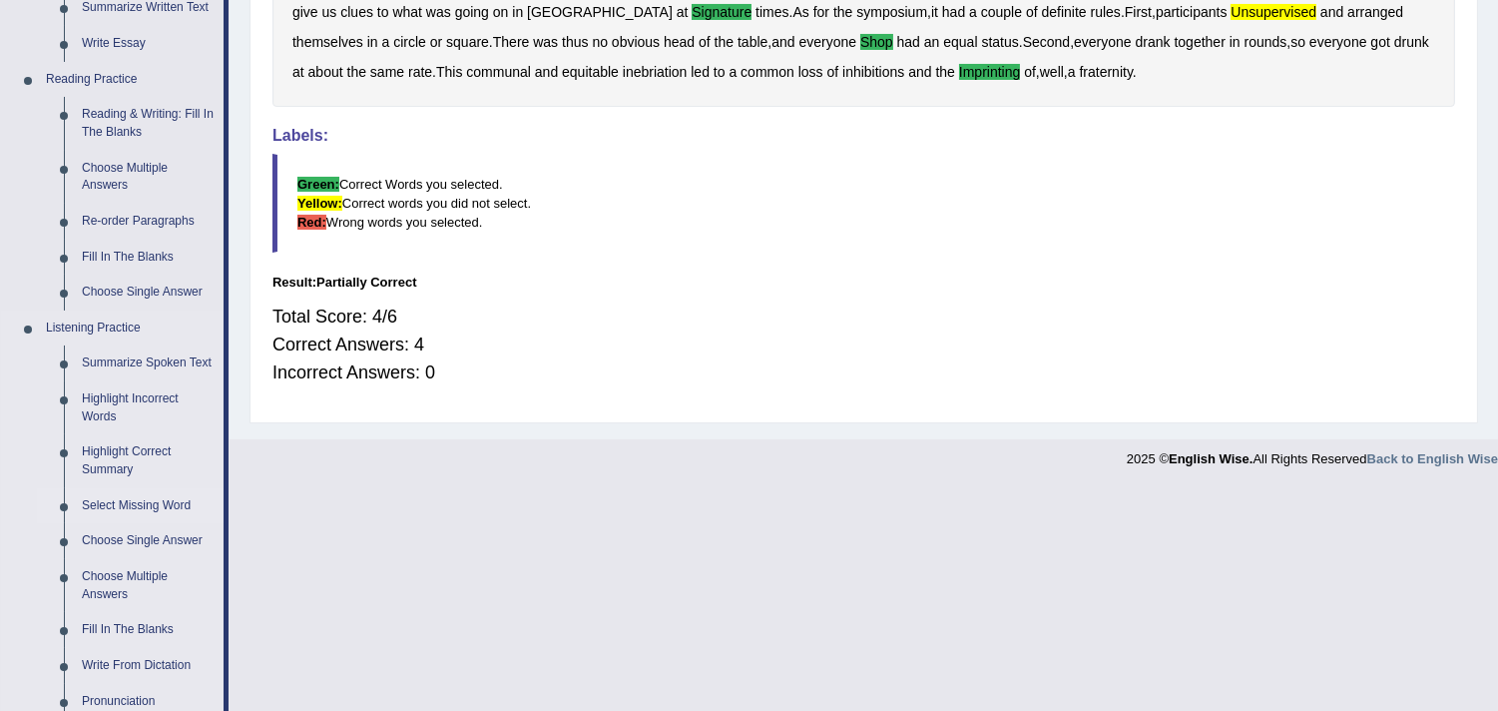
click at [151, 500] on link "Select Missing Word" at bounding box center [148, 506] width 151 height 36
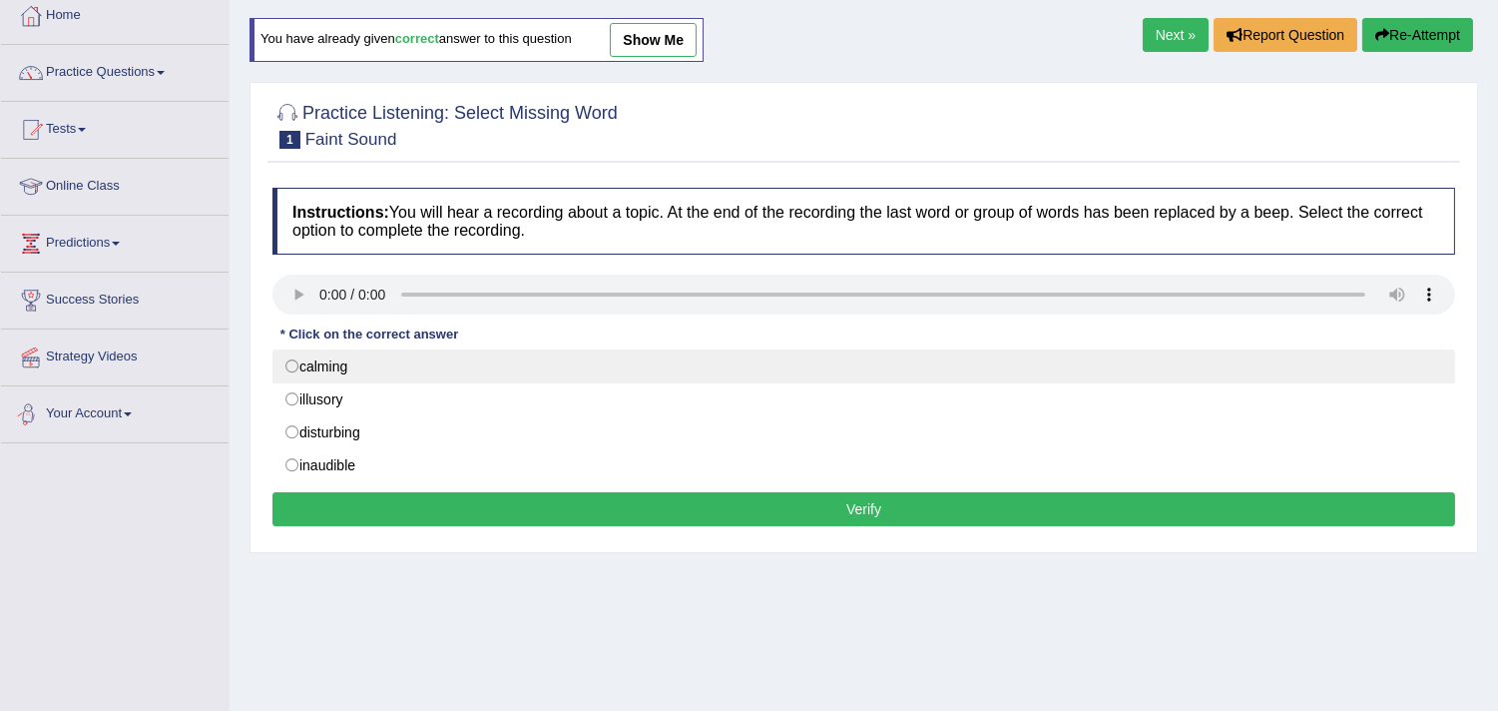
click at [286, 366] on label "calming" at bounding box center [864, 366] width 1183 height 34
radio input "true"
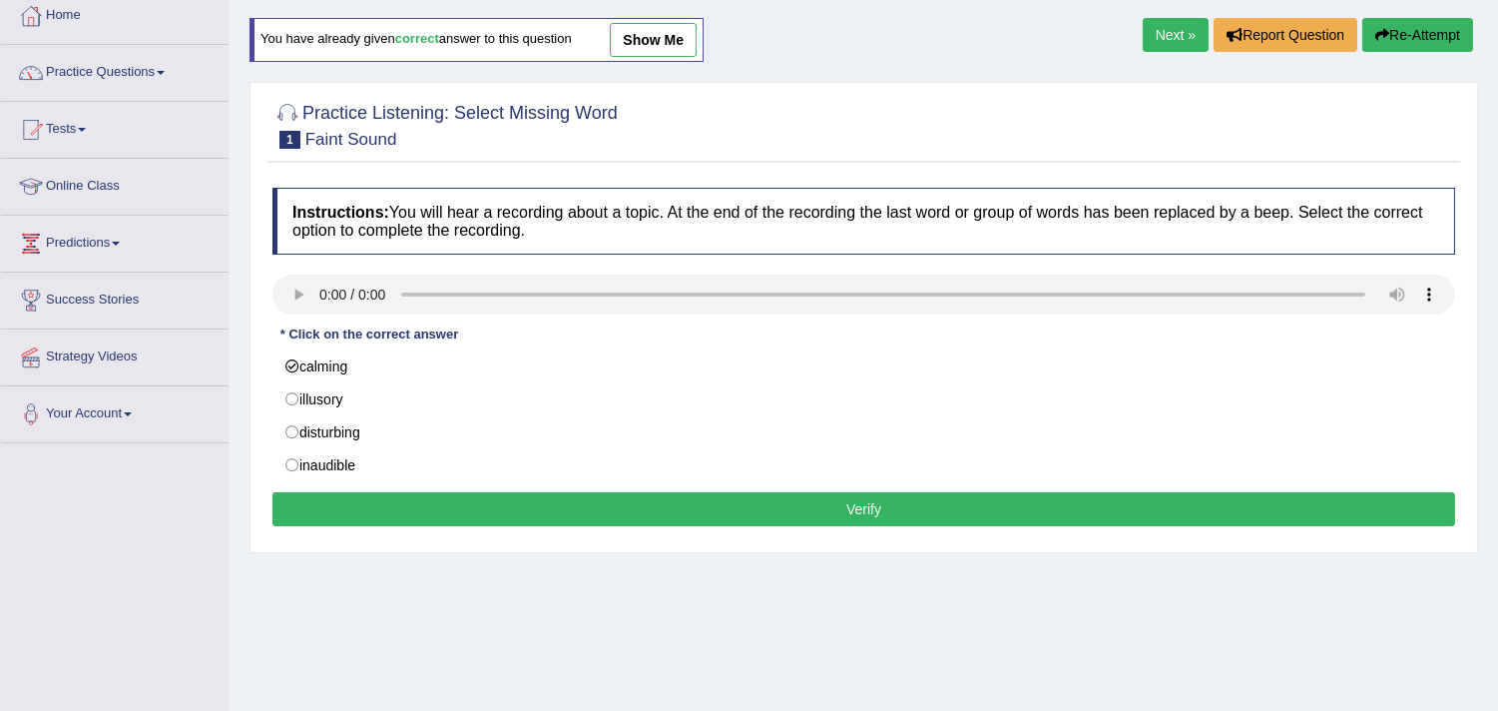
click at [407, 499] on button "Verify" at bounding box center [864, 509] width 1183 height 34
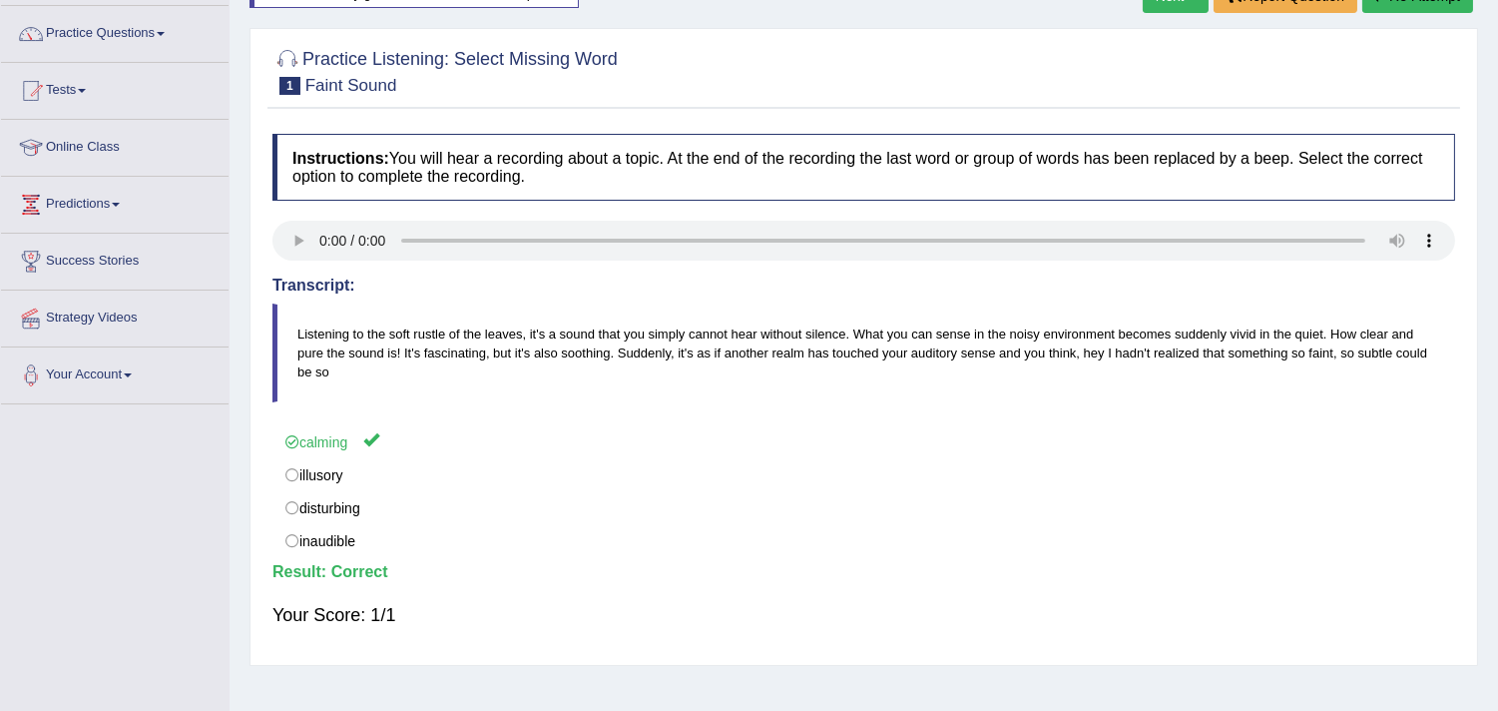
scroll to position [111, 0]
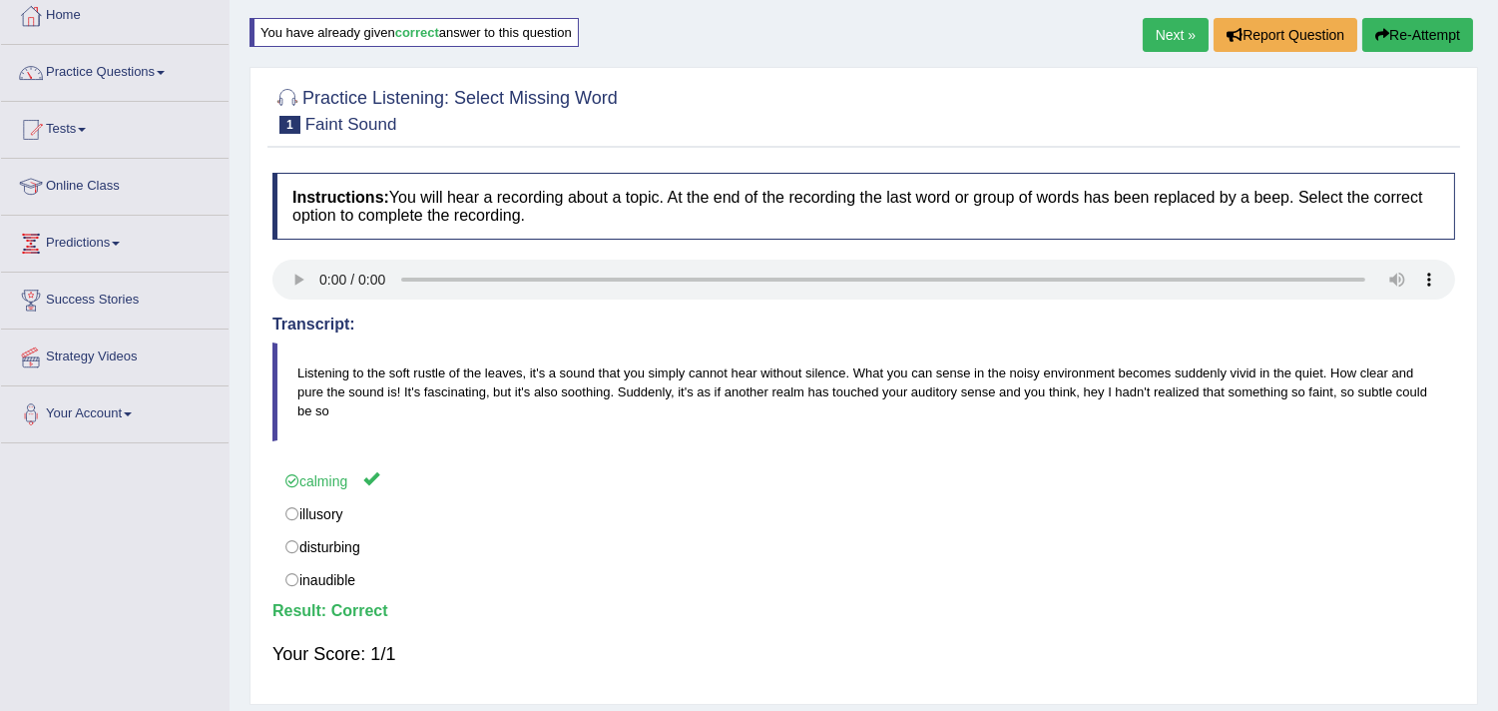
click at [1169, 41] on link "Next »" at bounding box center [1176, 35] width 66 height 34
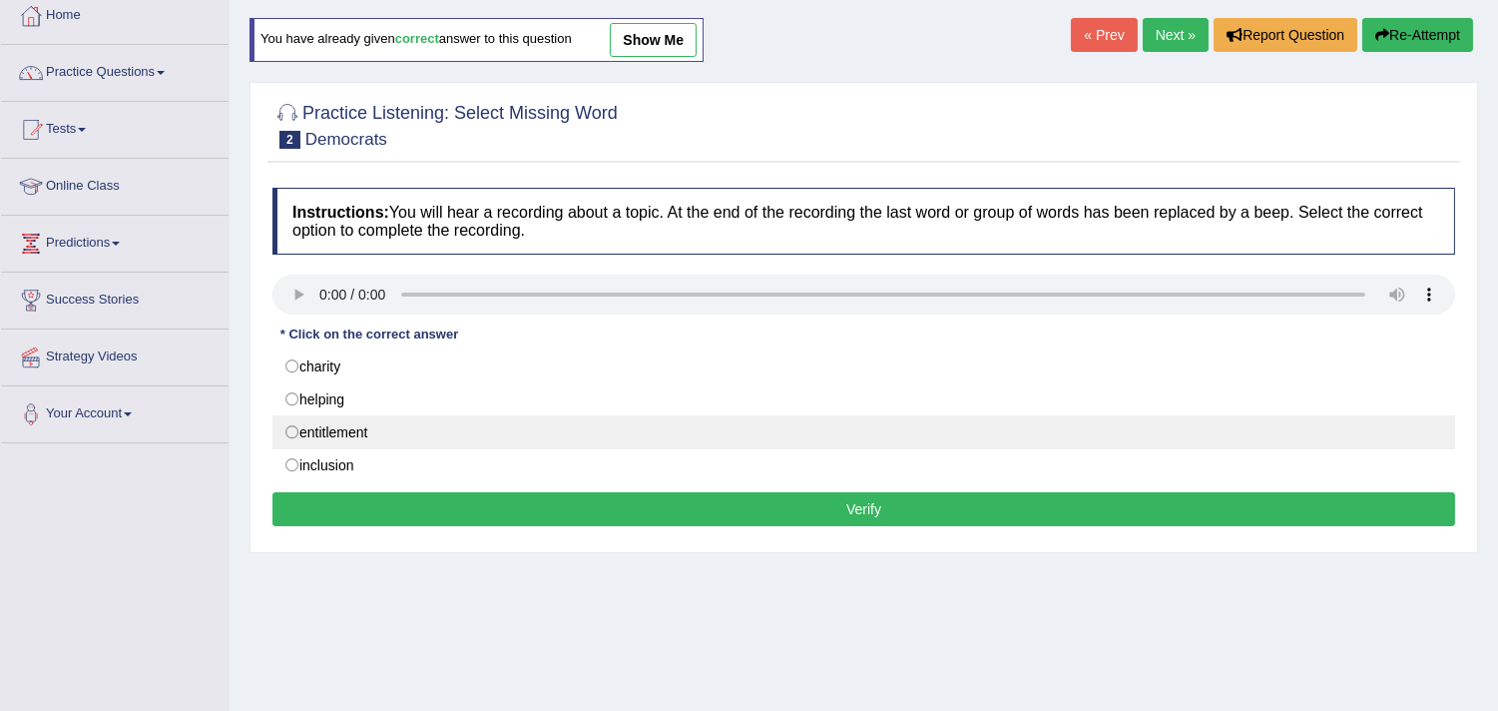
click at [310, 430] on label "entitlement" at bounding box center [864, 432] width 1183 height 34
radio input "true"
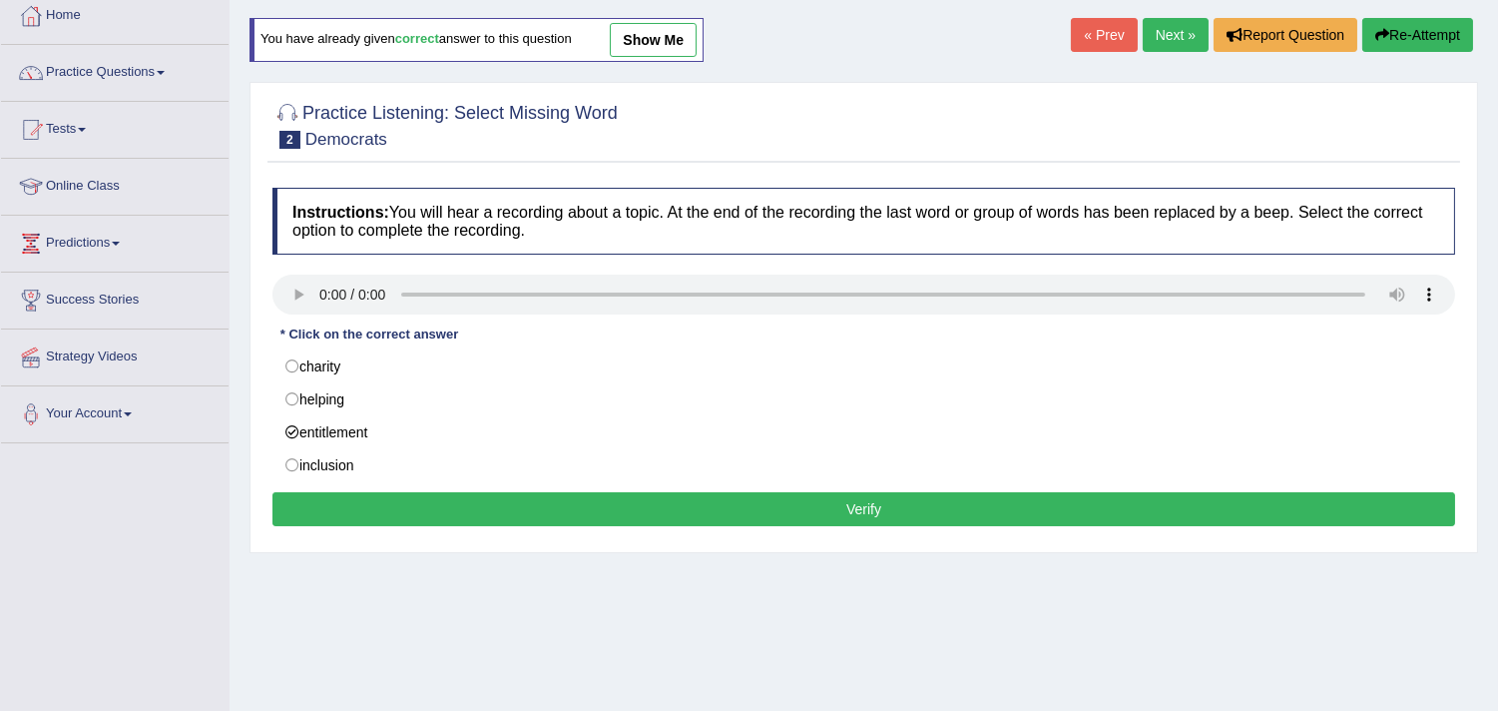
click at [337, 511] on button "Verify" at bounding box center [864, 509] width 1183 height 34
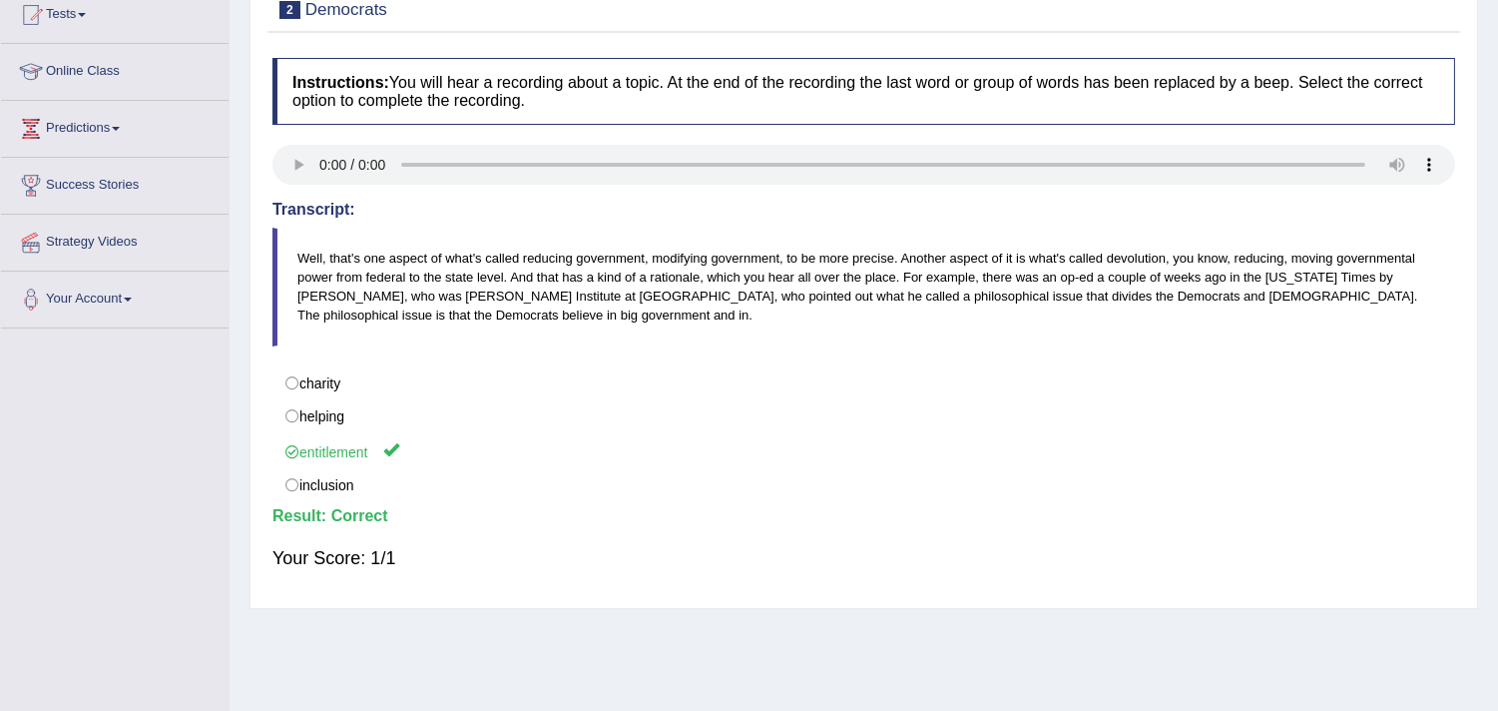
scroll to position [111, 0]
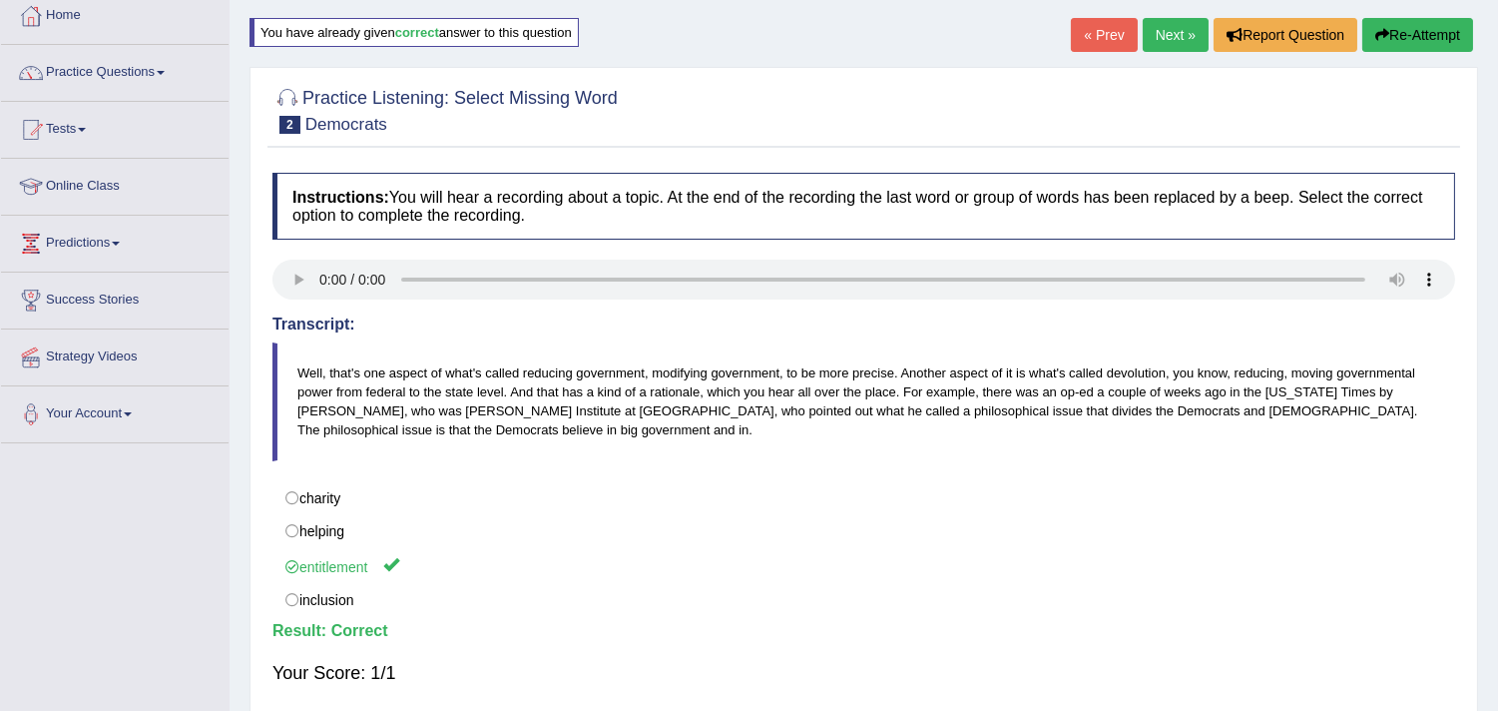
click at [1156, 37] on link "Next »" at bounding box center [1176, 35] width 66 height 34
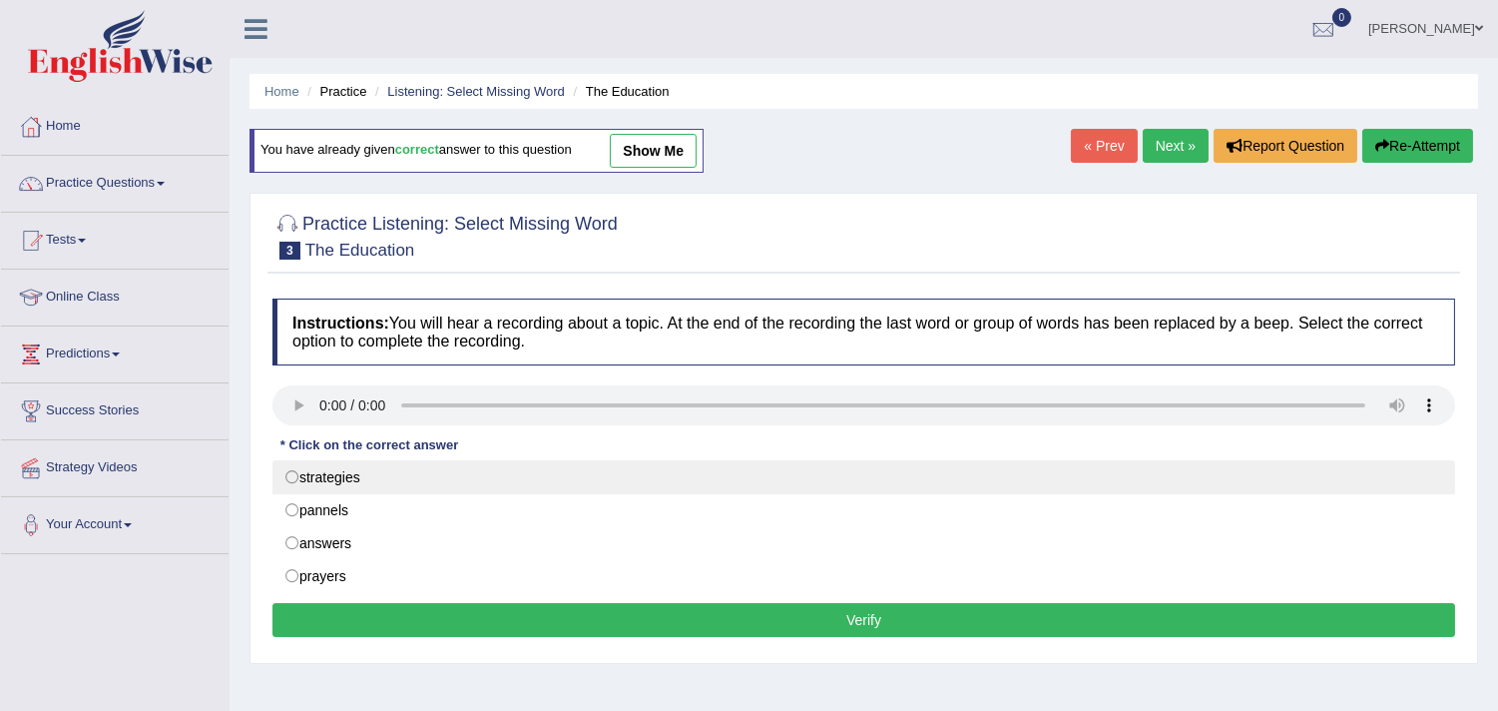
click at [315, 481] on label "strategies" at bounding box center [864, 477] width 1183 height 34
radio input "true"
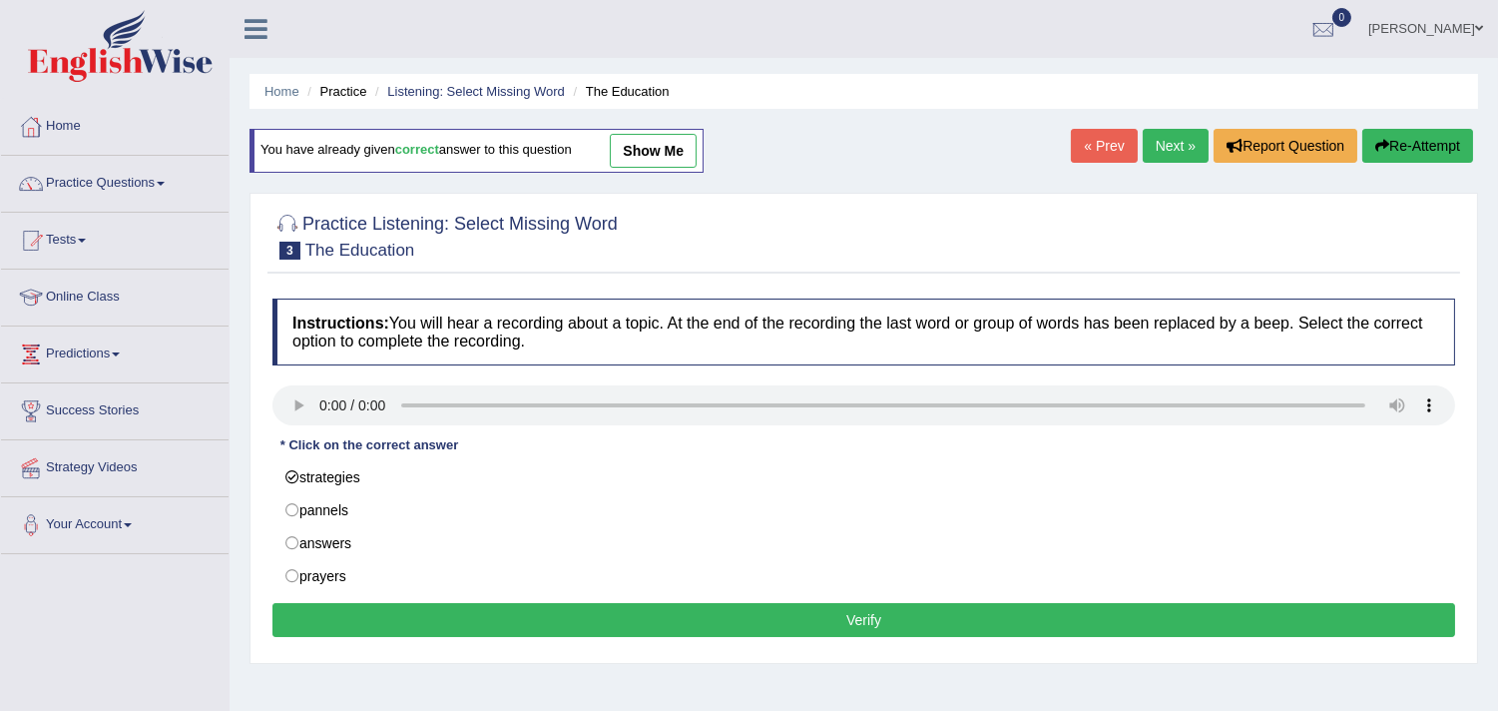
click at [399, 625] on button "Verify" at bounding box center [864, 620] width 1183 height 34
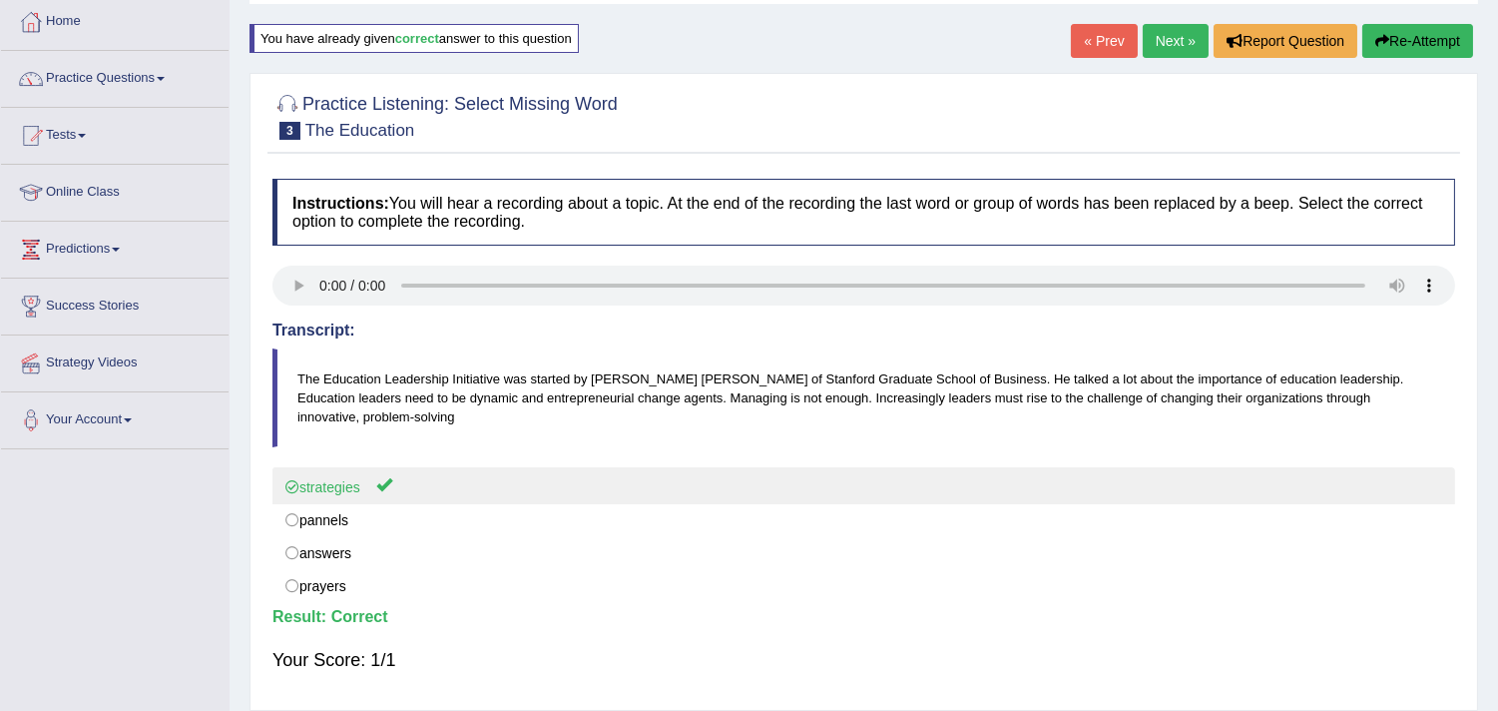
scroll to position [111, 0]
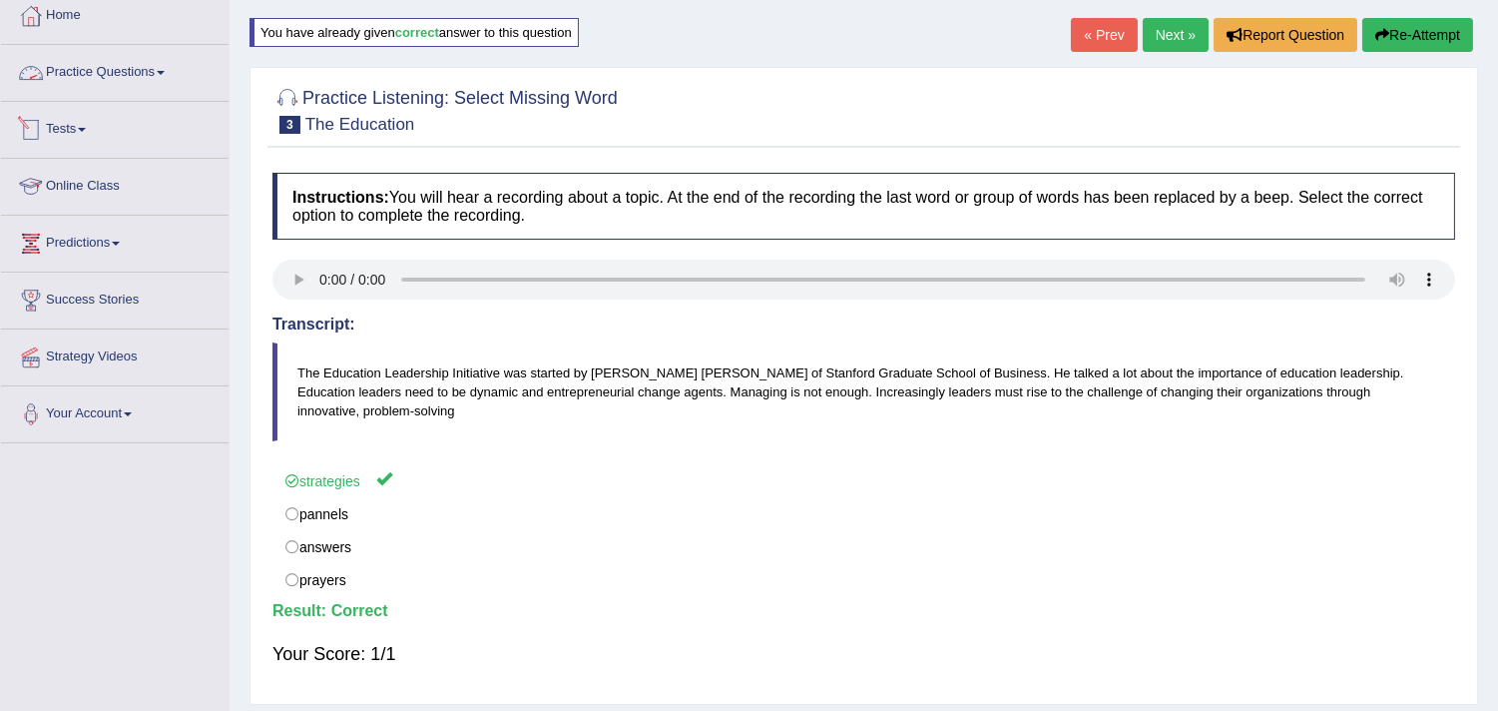
click at [147, 75] on link "Practice Questions" at bounding box center [115, 70] width 228 height 50
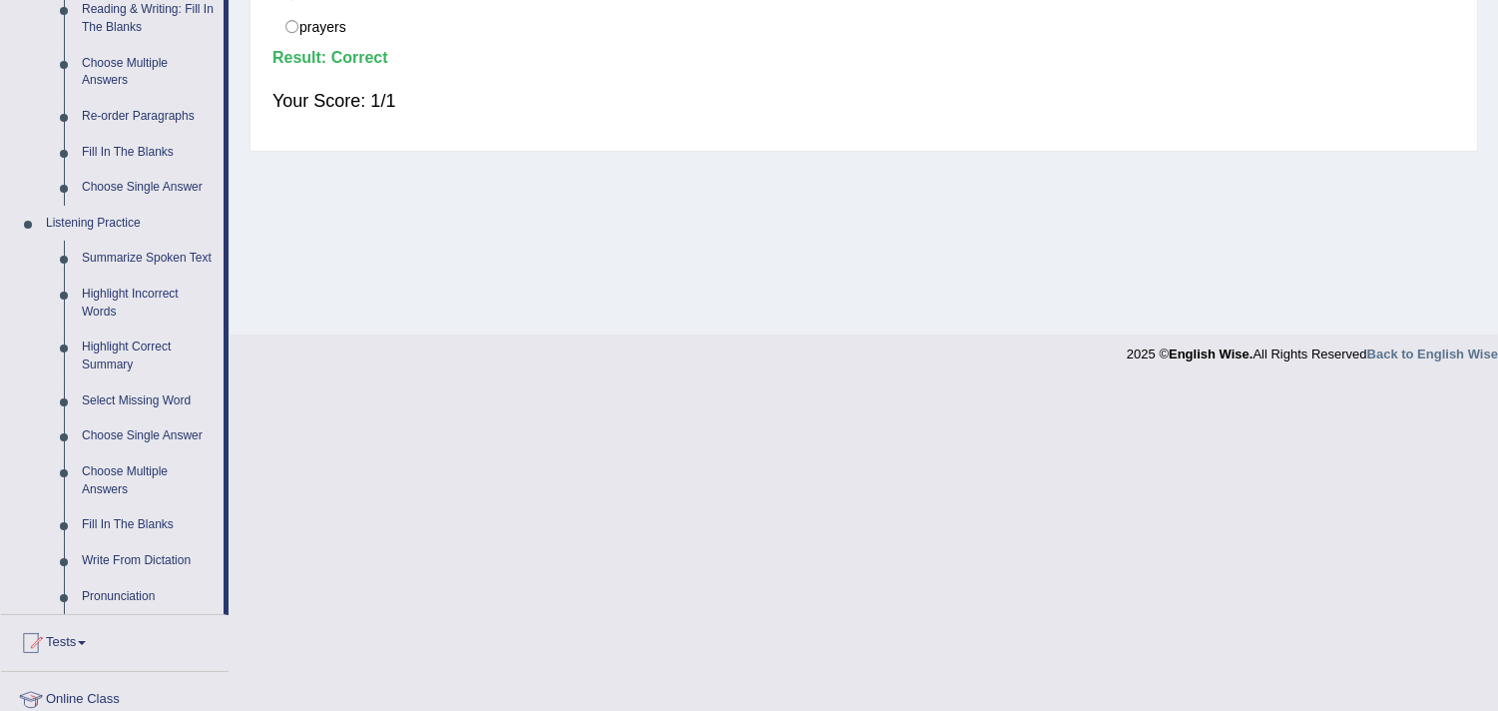
scroll to position [665, 0]
click at [142, 512] on link "Fill In The Blanks" at bounding box center [148, 524] width 151 height 36
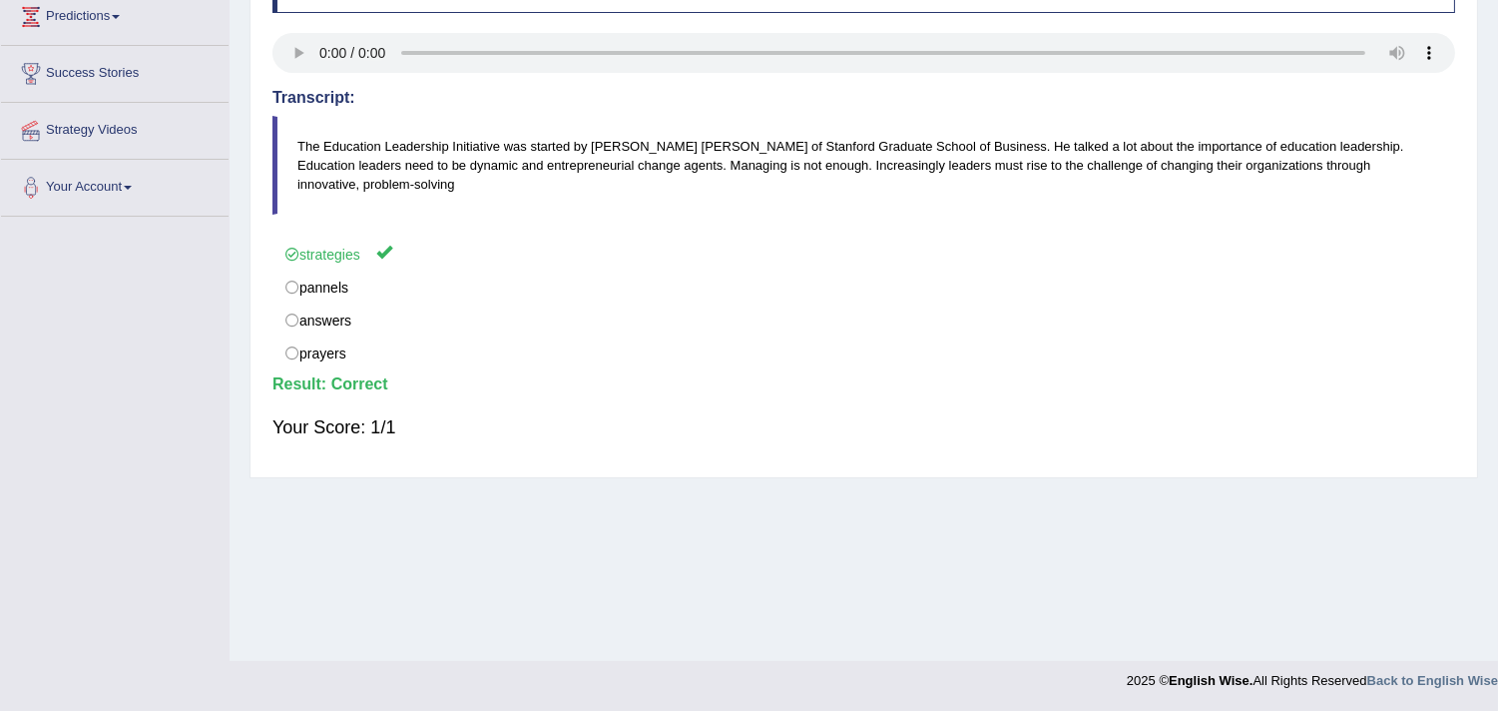
scroll to position [336, 0]
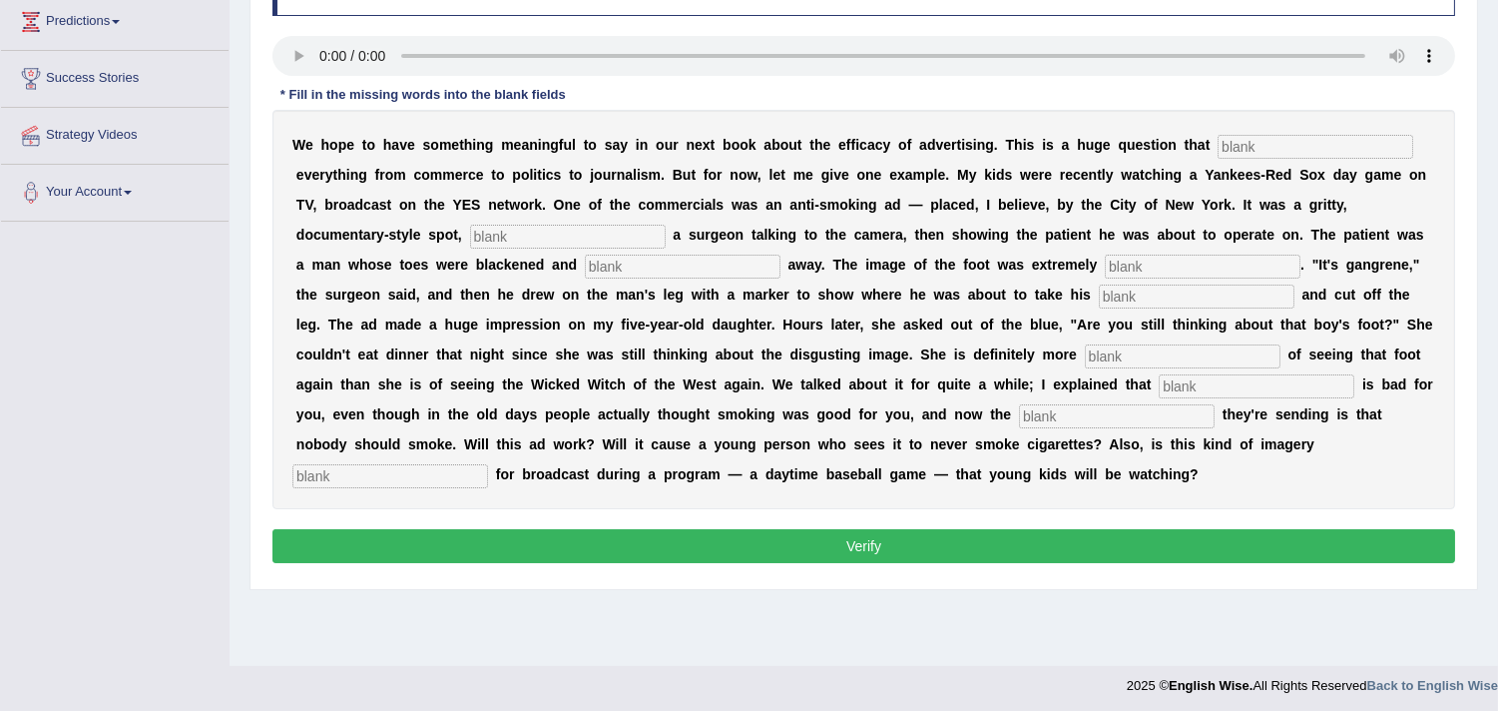
scroll to position [332, 0]
click at [1286, 141] on input "text" at bounding box center [1316, 147] width 196 height 24
drag, startPoint x: 502, startPoint y: 221, endPoint x: 511, endPoint y: 231, distance: 13.4
click at [502, 221] on div "W e h o p e t o h a v e s o m e t h i n g m e a n i n g f u l t o s a y i n o u…" at bounding box center [864, 309] width 1183 height 399
click at [511, 231] on input "text" at bounding box center [568, 237] width 196 height 24
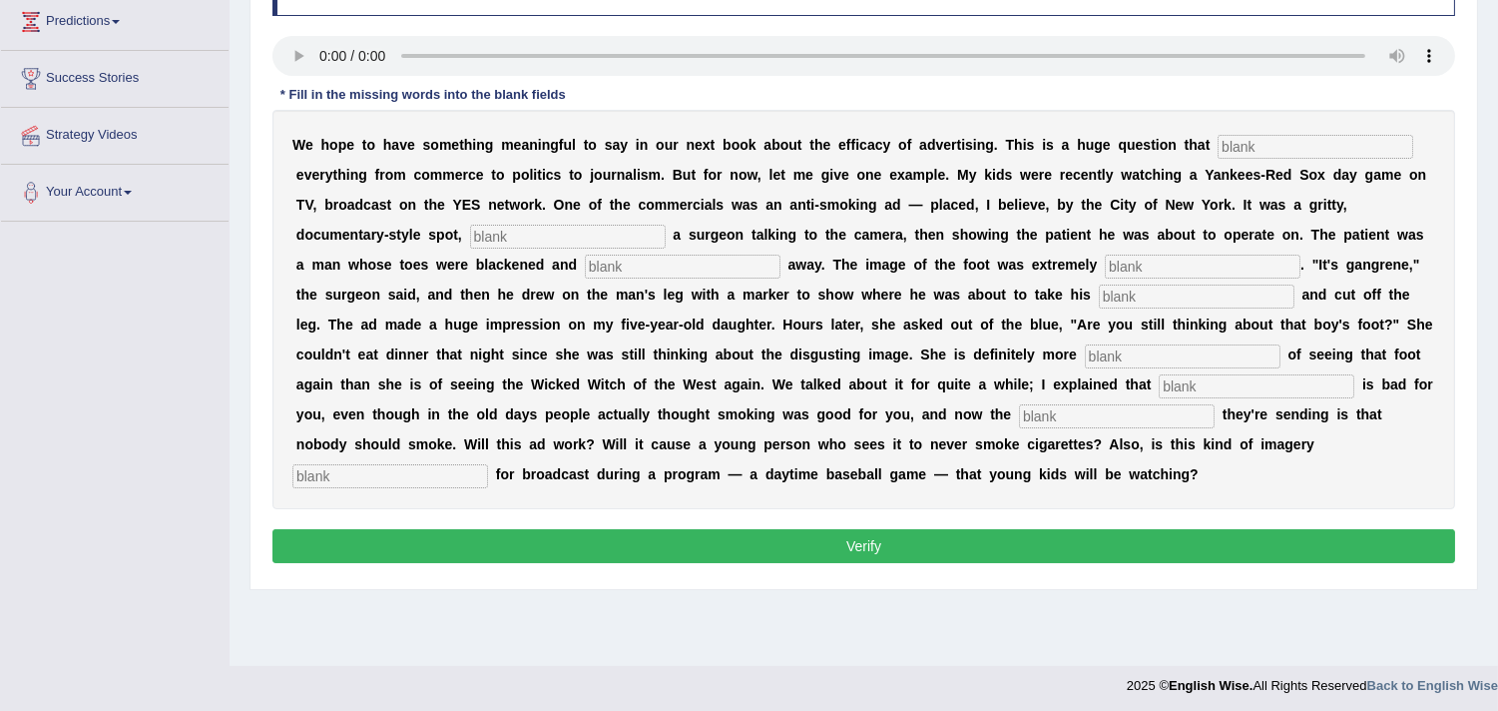
click at [657, 264] on input "text" at bounding box center [683, 267] width 196 height 24
click at [1260, 145] on input "text" at bounding box center [1316, 147] width 196 height 24
type input "impacts"
click at [599, 225] on input "text" at bounding box center [568, 237] width 196 height 24
type input "featuring"
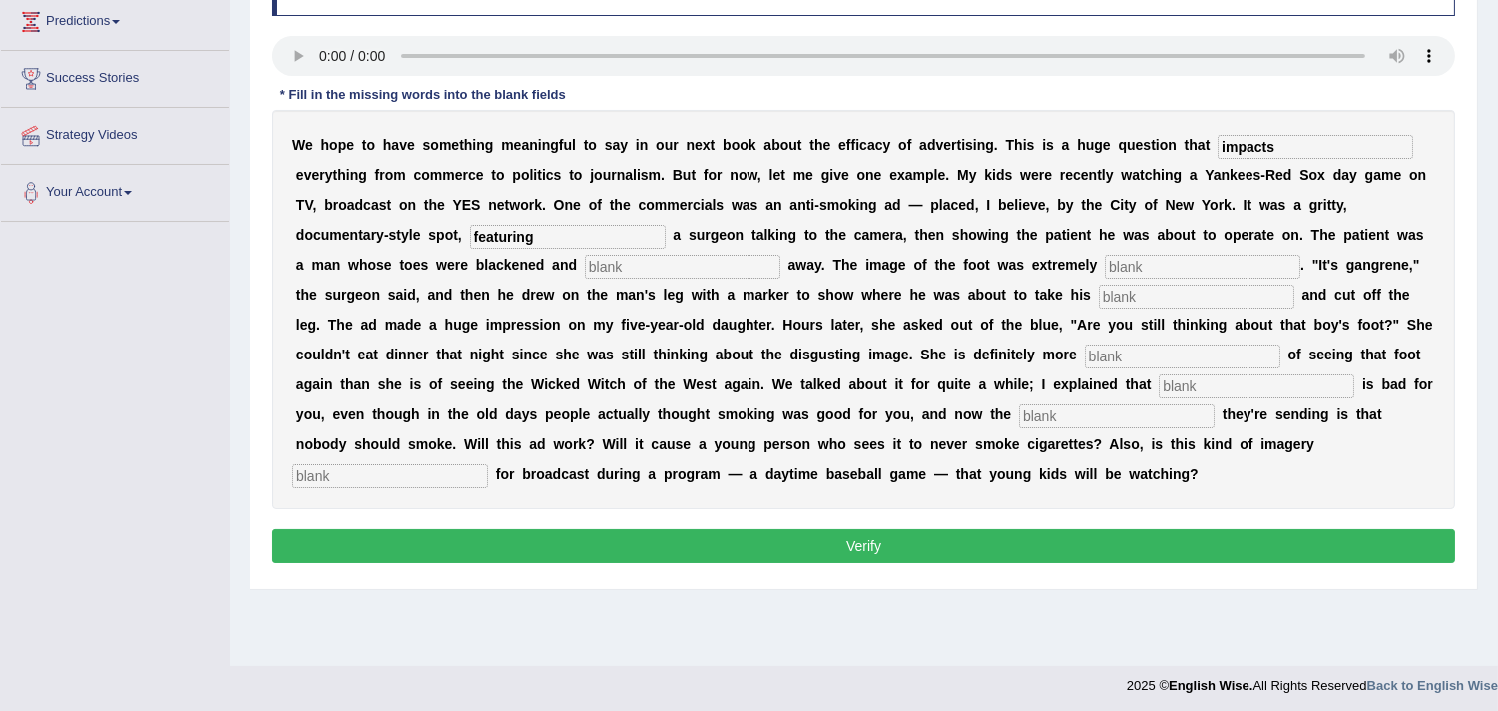
click at [613, 265] on input "text" at bounding box center [683, 267] width 196 height 24
type input "rotting"
click at [1154, 266] on input "text" at bounding box center [1203, 267] width 196 height 24
type input "disgusting"
click at [1129, 287] on input "text" at bounding box center [1197, 297] width 196 height 24
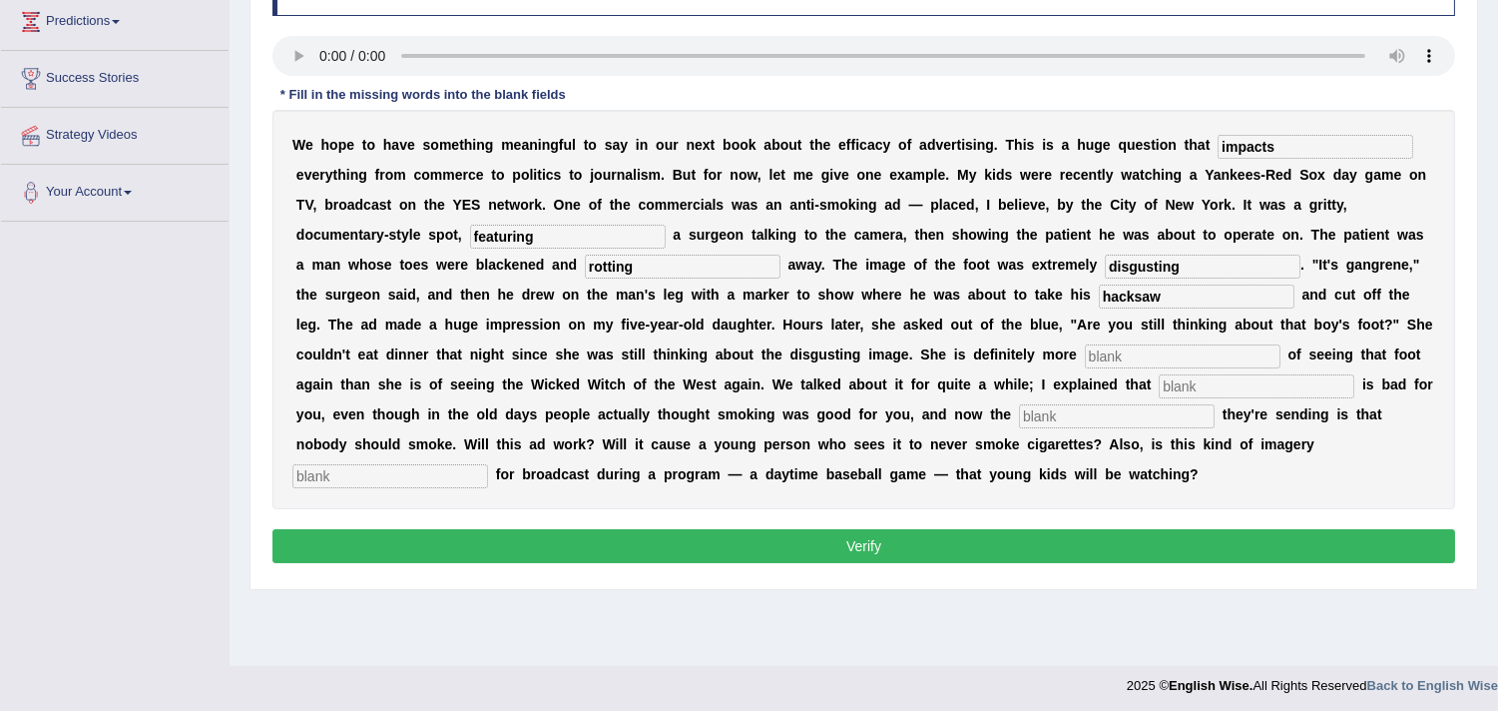
type input "hacksaw"
click at [1141, 347] on input "text" at bounding box center [1183, 356] width 196 height 24
click at [1141, 354] on input "text" at bounding box center [1183, 356] width 196 height 24
type input "scared"
click at [1201, 367] on div "W e h o p e t o h a v e s o m e t h i n g m e a n i n g f u l t o s a y i n o u…" at bounding box center [864, 309] width 1183 height 399
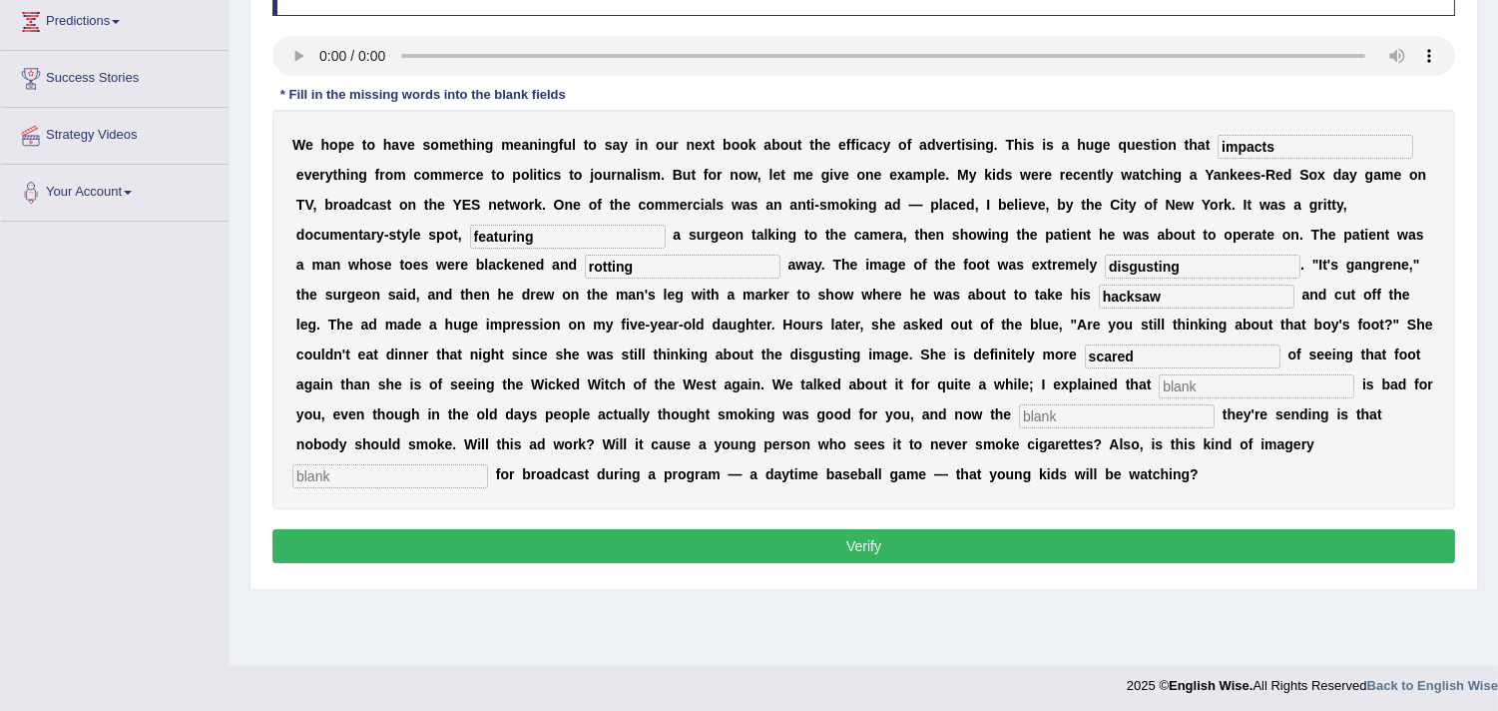
click at [1201, 375] on input "text" at bounding box center [1257, 386] width 196 height 24
type input "smoking"
click at [1065, 423] on input "text" at bounding box center [1117, 416] width 196 height 24
type input "message"
click at [353, 476] on input "text" at bounding box center [390, 476] width 196 height 24
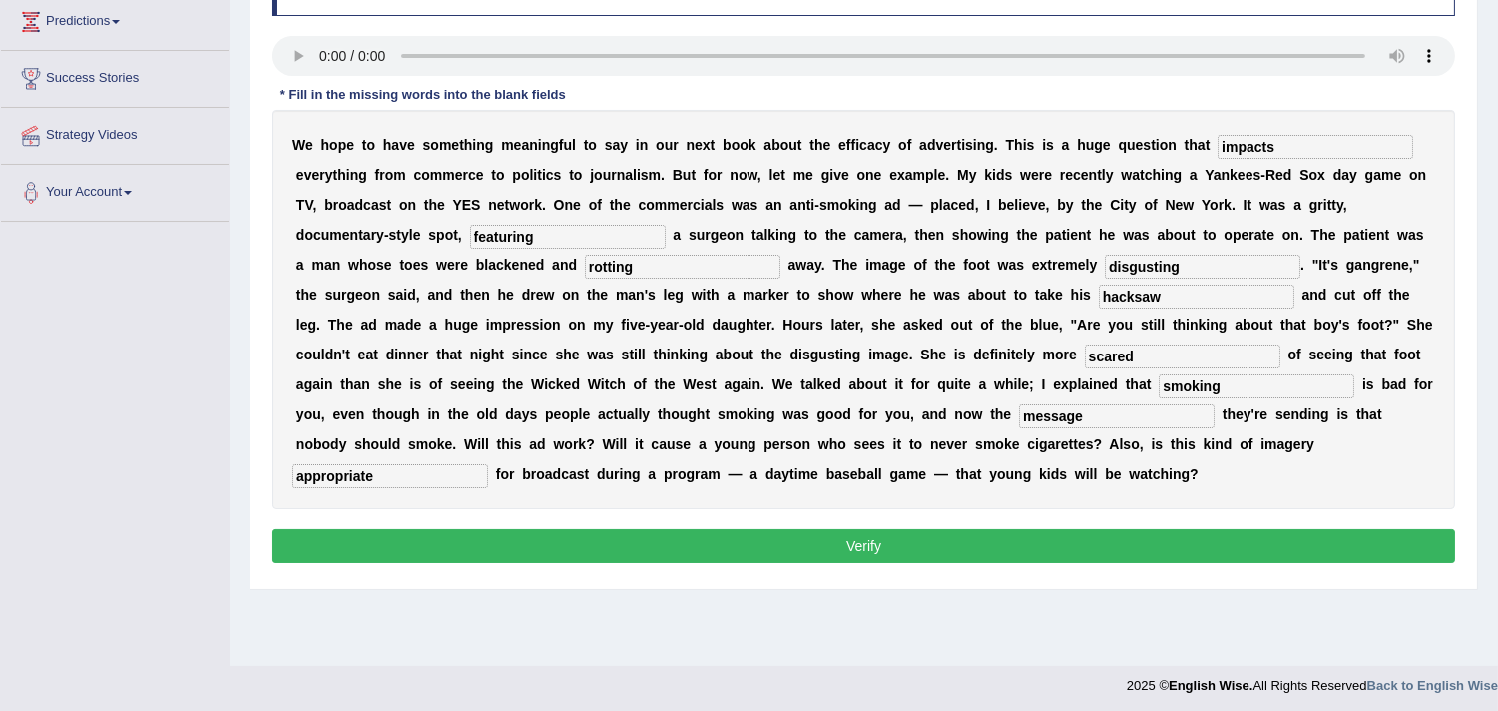
type input "appropriate"
click at [475, 541] on button "Verify" at bounding box center [864, 546] width 1183 height 34
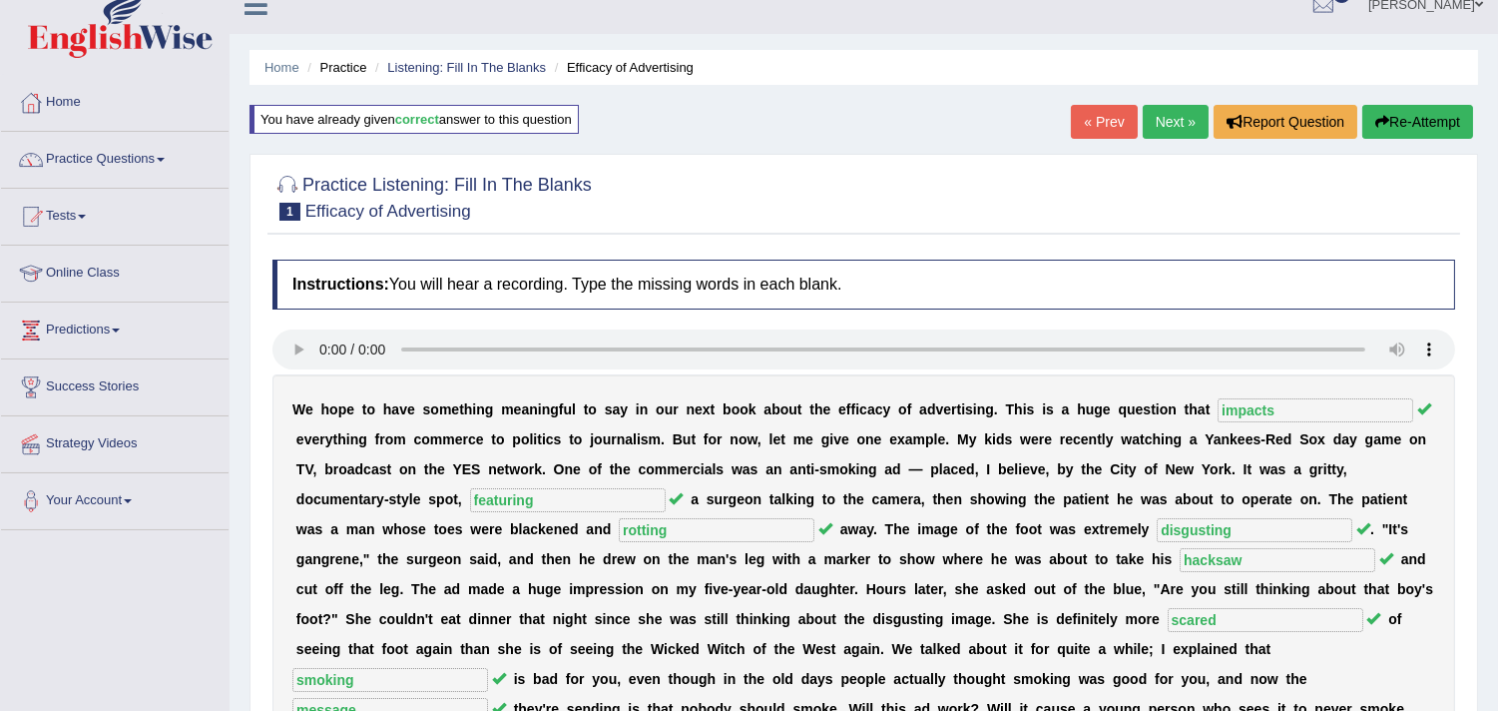
scroll to position [0, 0]
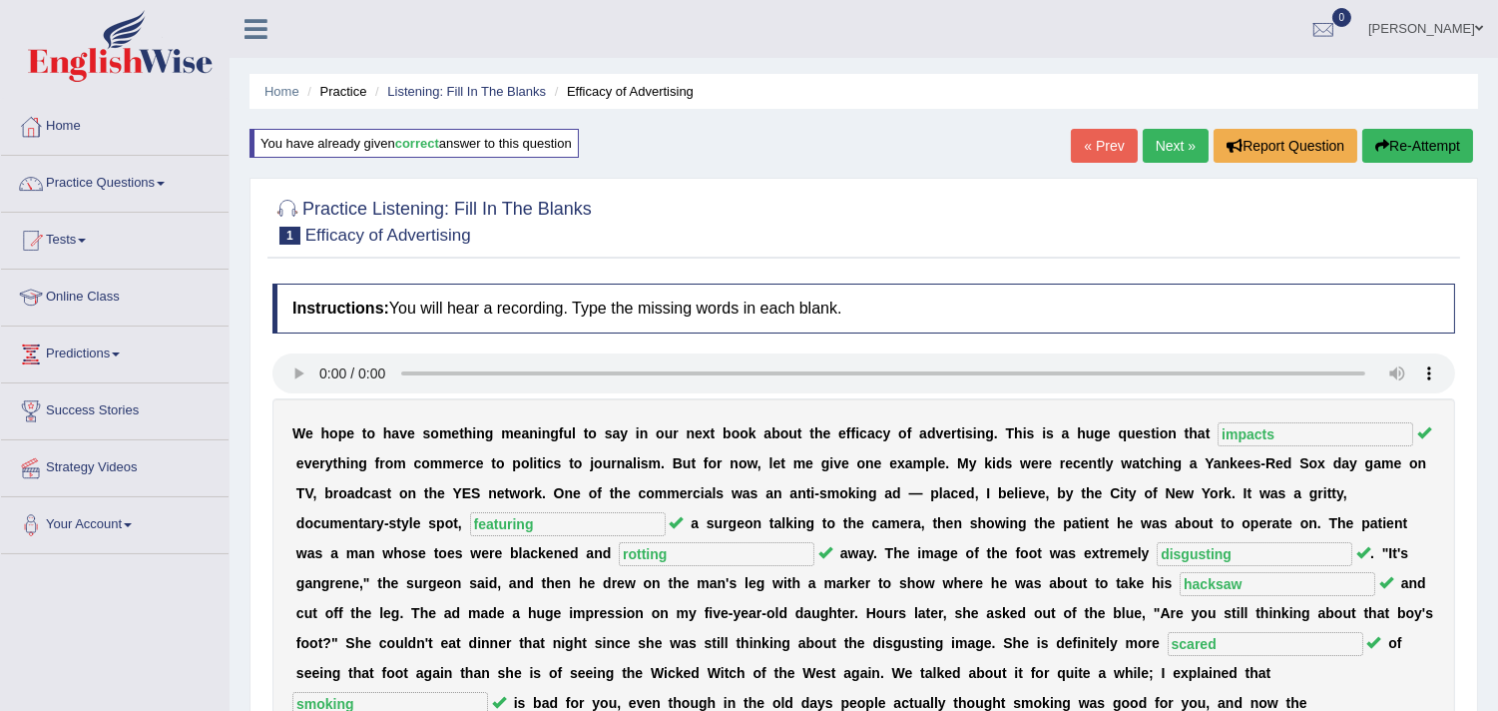
click at [1152, 157] on link "Next »" at bounding box center [1176, 146] width 66 height 34
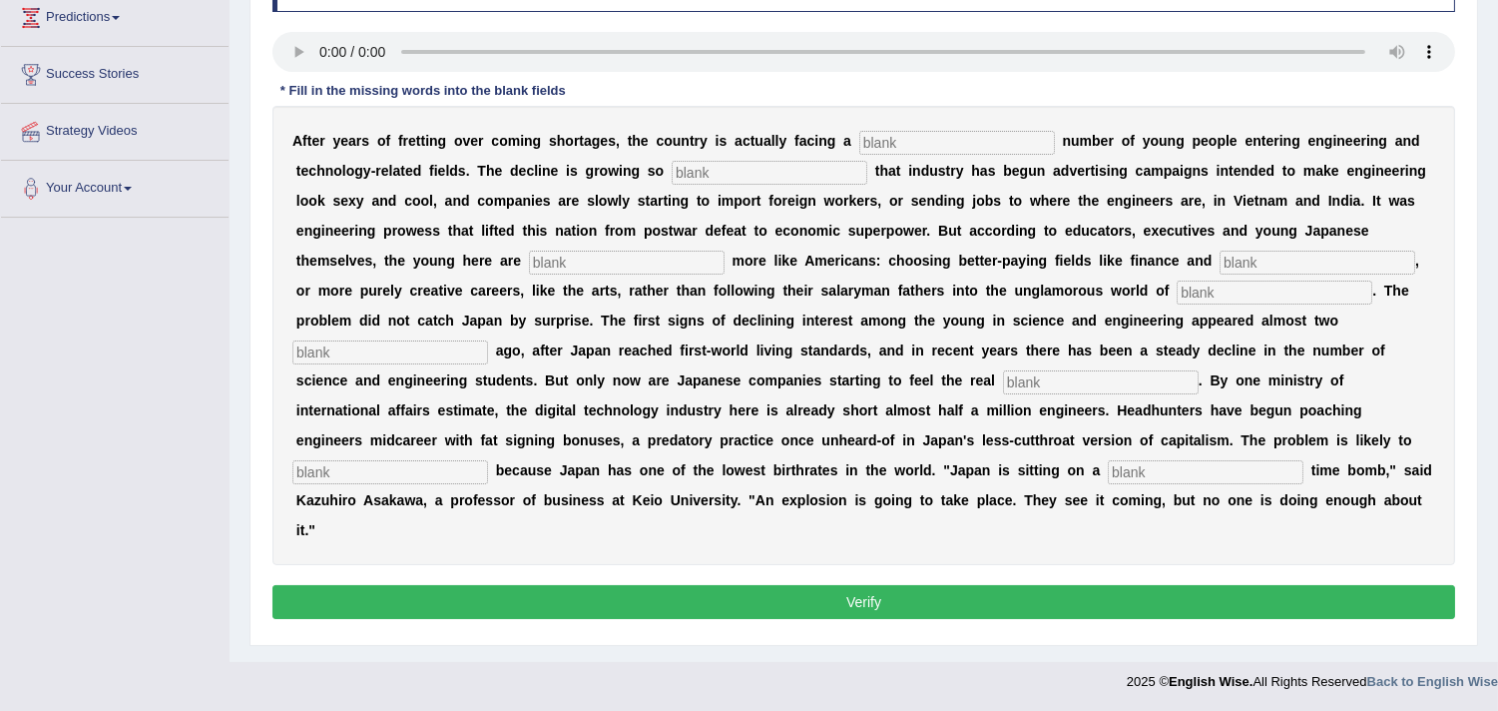
click at [922, 138] on input "text" at bounding box center [958, 143] width 196 height 24
click at [764, 170] on input "text" at bounding box center [770, 173] width 196 height 24
click at [894, 126] on div "A f t e r y e a r s o f f r e t t i n g o v e r c o m i n g s h o r t a g e s ,…" at bounding box center [864, 335] width 1183 height 459
click at [892, 135] on input "text" at bounding box center [958, 143] width 196 height 24
type input "dwindling"
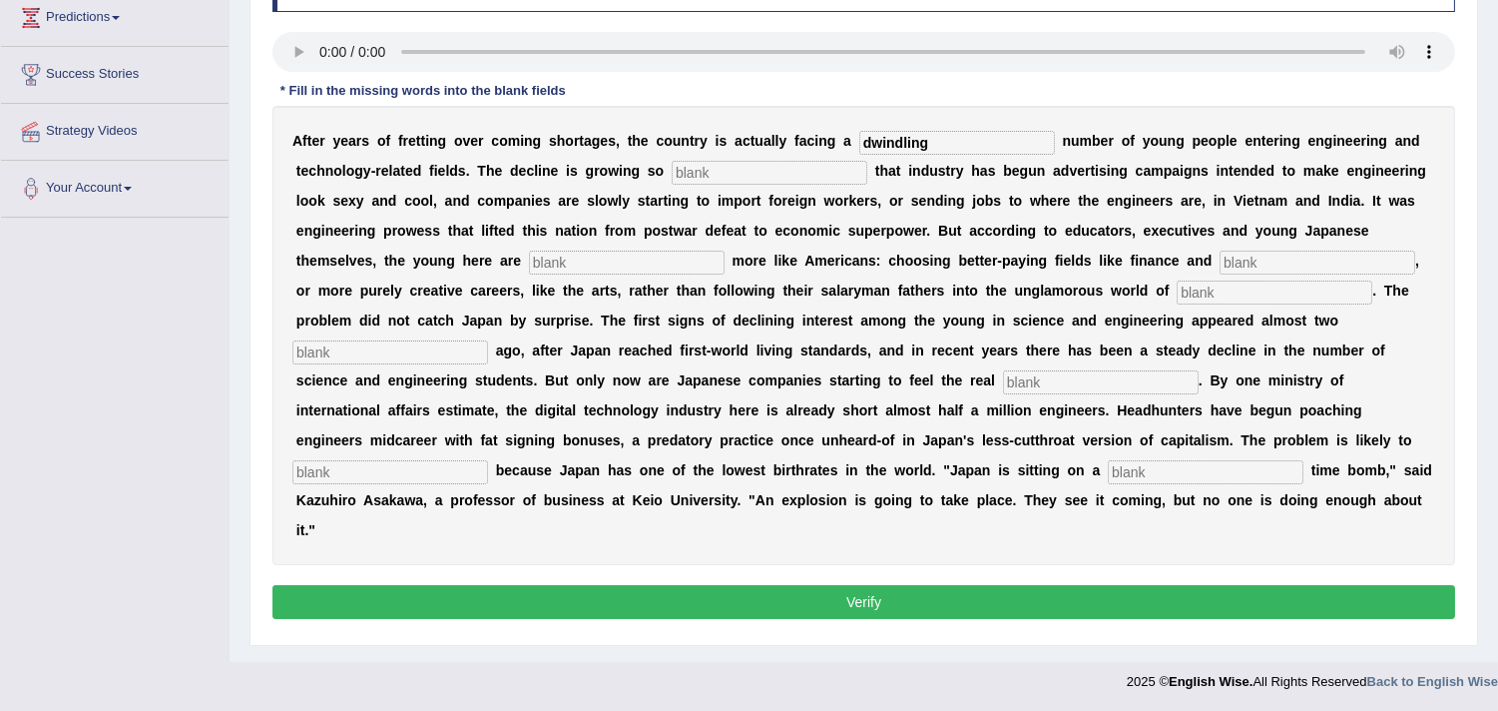
click at [785, 165] on input "text" at bounding box center [770, 173] width 196 height 24
type input "drastic"
click at [624, 251] on input "text" at bounding box center [627, 263] width 196 height 24
type input "behaving"
click at [1239, 256] on input "text" at bounding box center [1318, 263] width 196 height 24
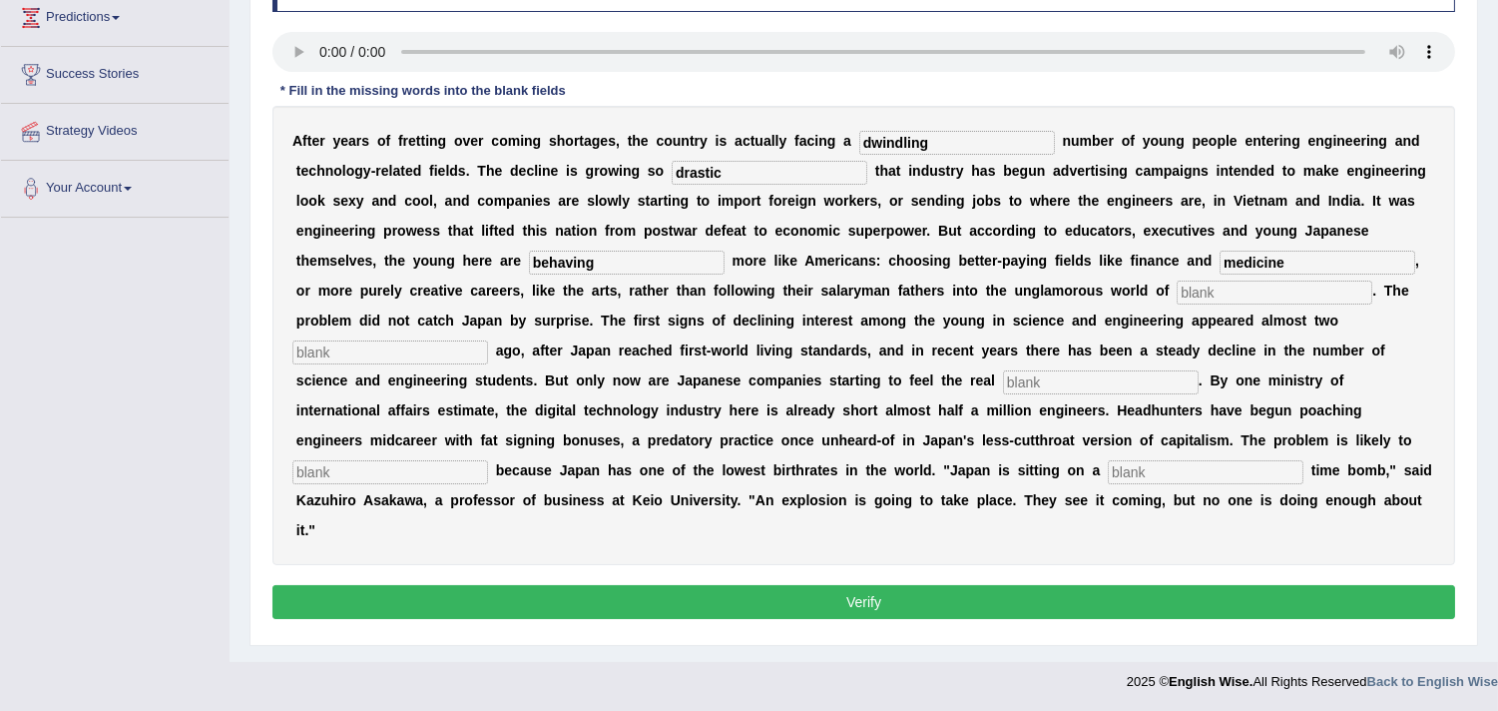
type input "medicine"
click at [1264, 293] on input "text" at bounding box center [1275, 293] width 196 height 24
click at [397, 344] on input "text" at bounding box center [390, 352] width 196 height 24
type input "decades"
click at [1032, 385] on input "text" at bounding box center [1101, 382] width 196 height 24
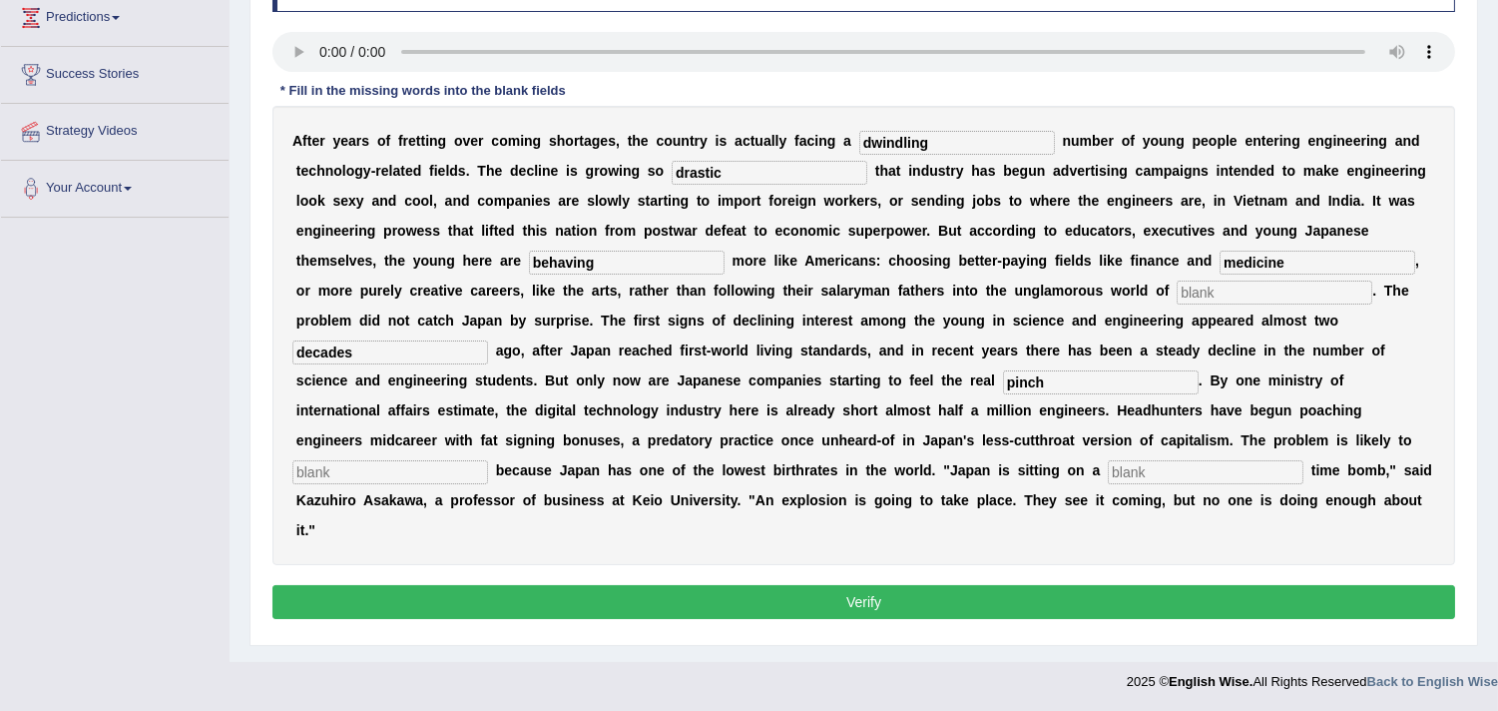
type input "pinch"
click at [351, 469] on input "text" at bounding box center [390, 472] width 196 height 24
type input "worsen"
click at [1230, 459] on div "A f t e r y e a r s o f f r e t t i n g o v e r c o m i n g s h o r t a g e s ,…" at bounding box center [864, 335] width 1183 height 459
click at [1226, 465] on input "text" at bounding box center [1206, 472] width 196 height 24
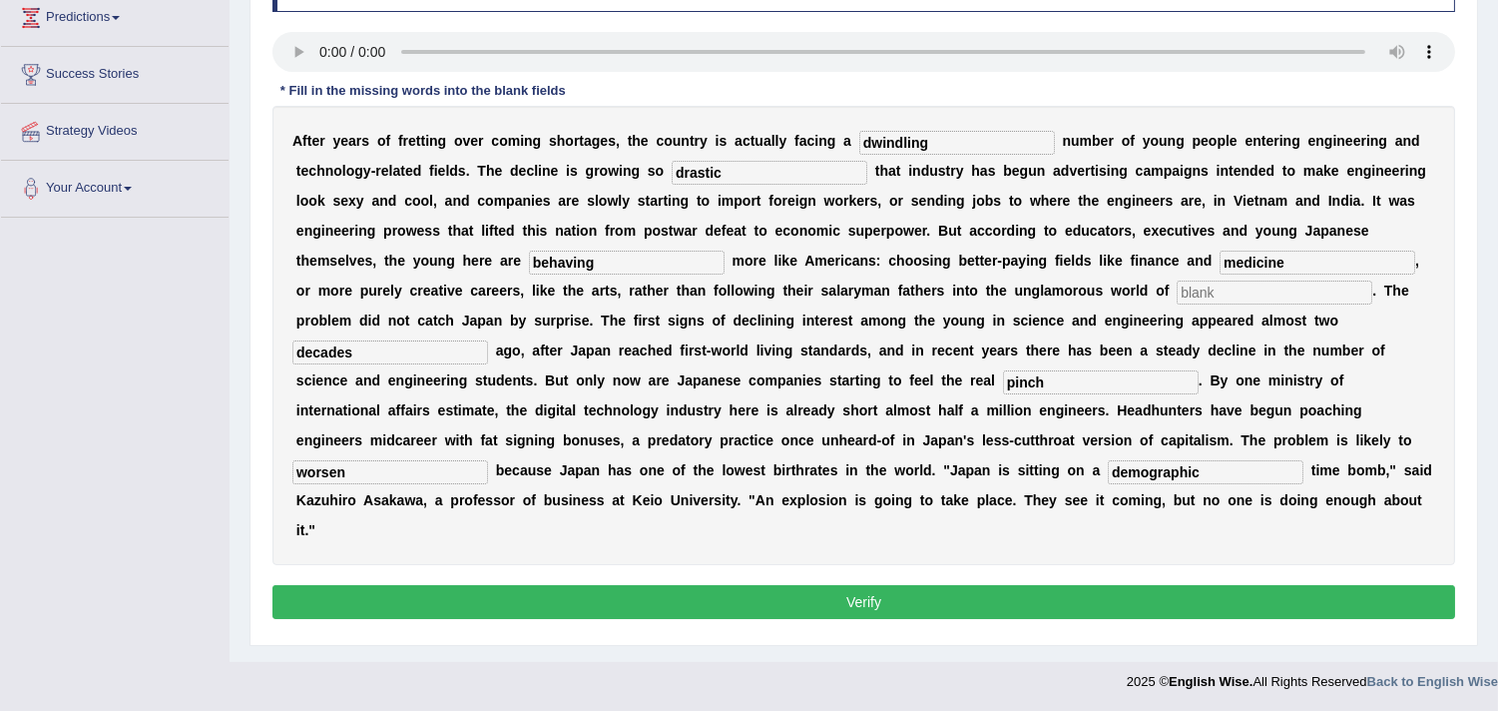
type input "demographic"
click at [617, 590] on button "Verify" at bounding box center [864, 602] width 1183 height 34
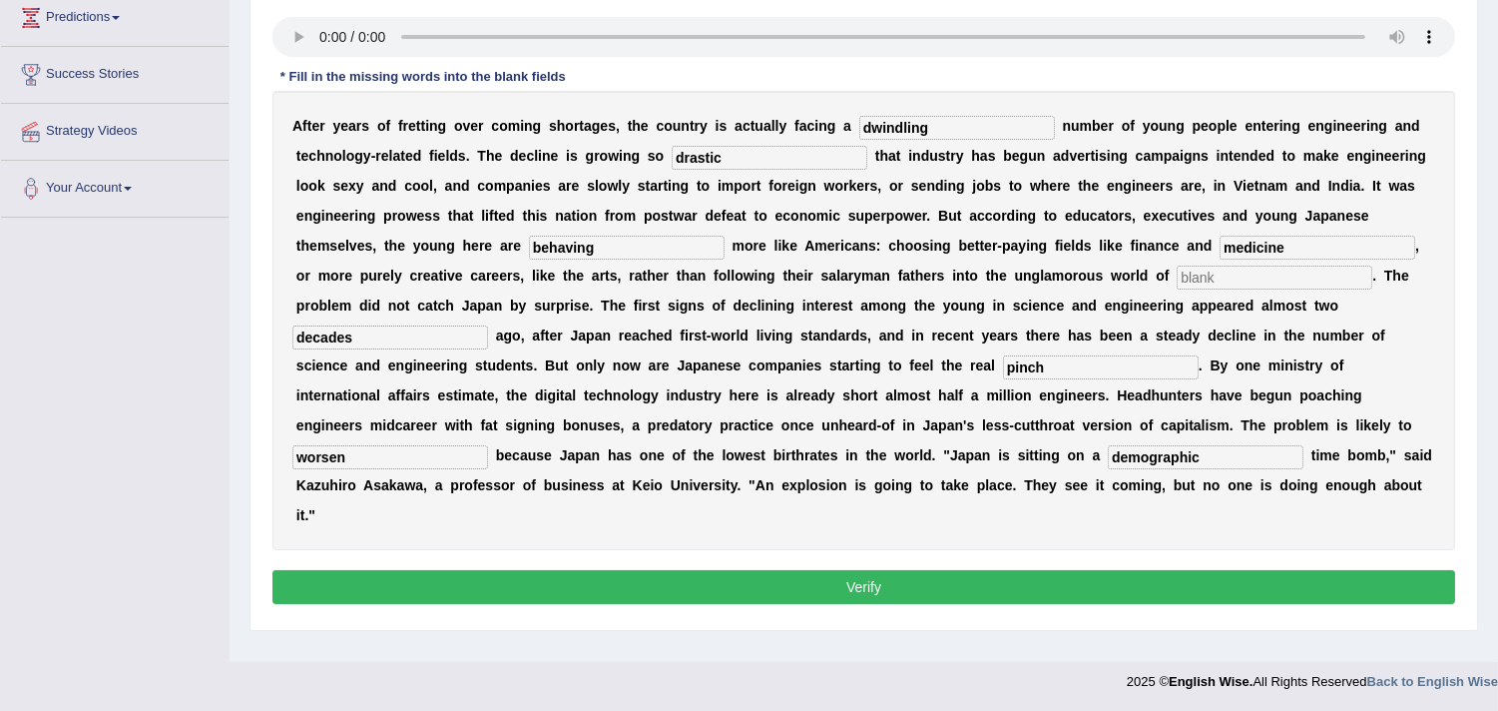
click at [1223, 281] on input "text" at bounding box center [1275, 278] width 196 height 24
type input "uygug"
click at [737, 580] on button "Verify" at bounding box center [864, 587] width 1183 height 34
